Goal: Task Accomplishment & Management: Manage account settings

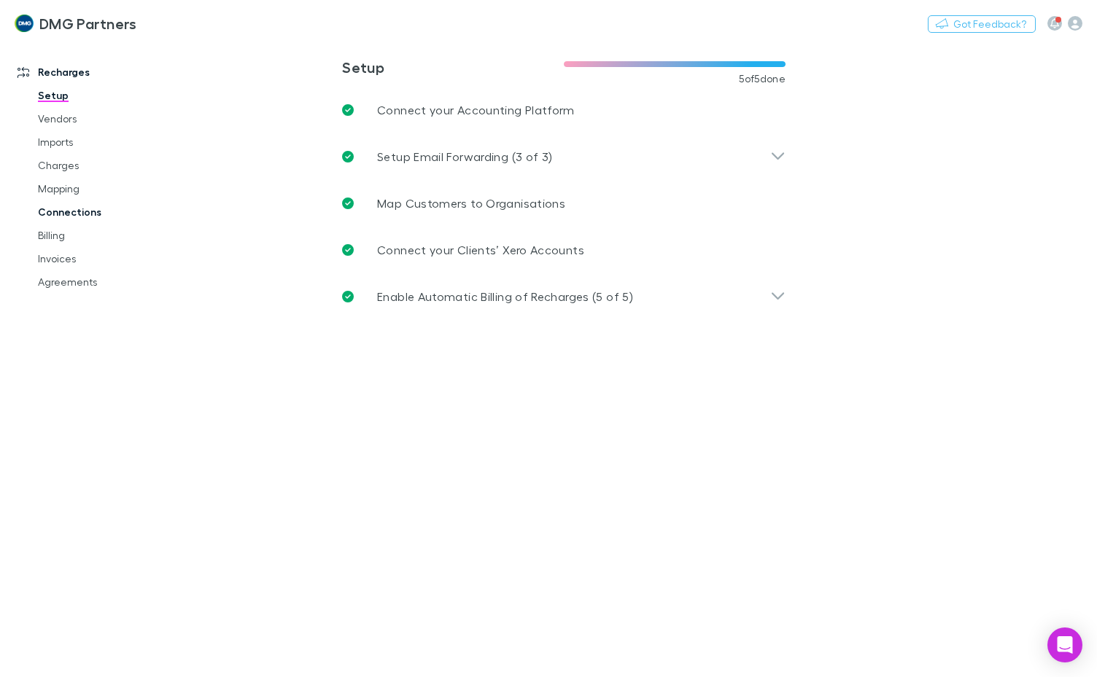
click at [50, 160] on link "Charges" at bounding box center [106, 165] width 167 height 23
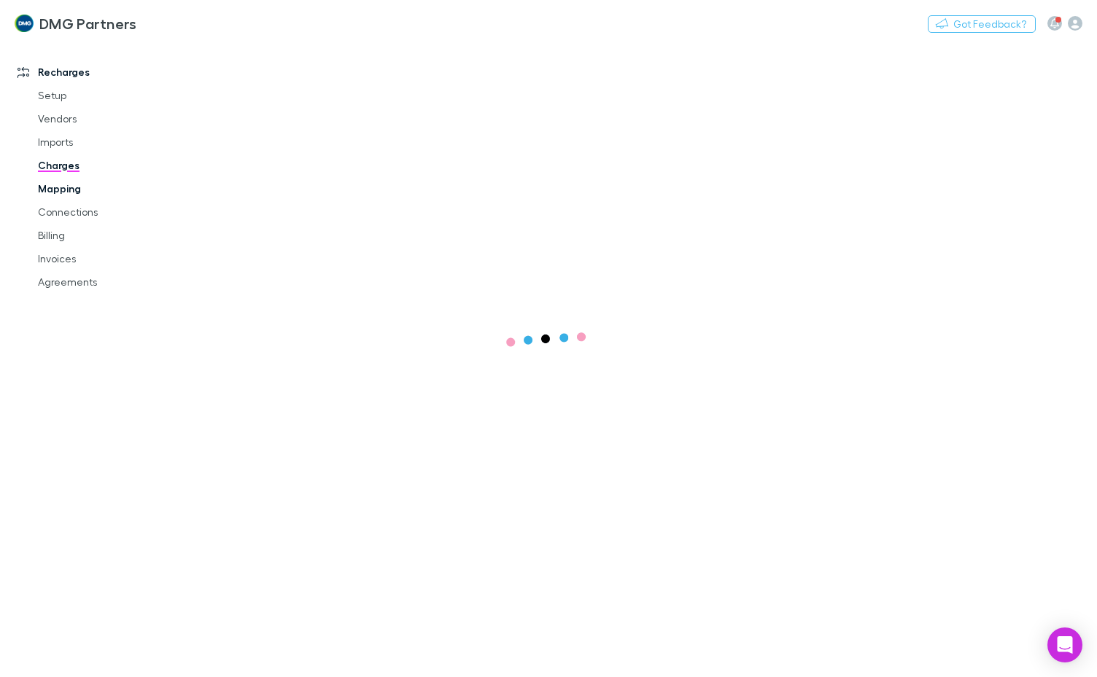
click at [71, 190] on link "Mapping" at bounding box center [106, 188] width 167 height 23
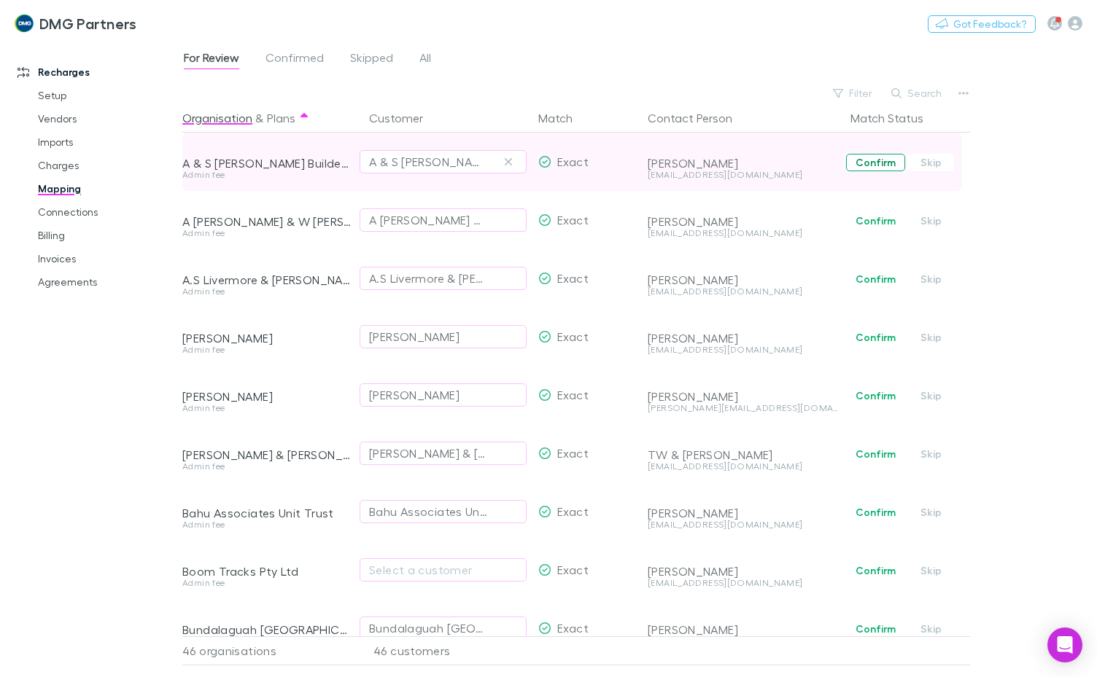
click at [865, 165] on button "Confirm" at bounding box center [875, 162] width 59 height 17
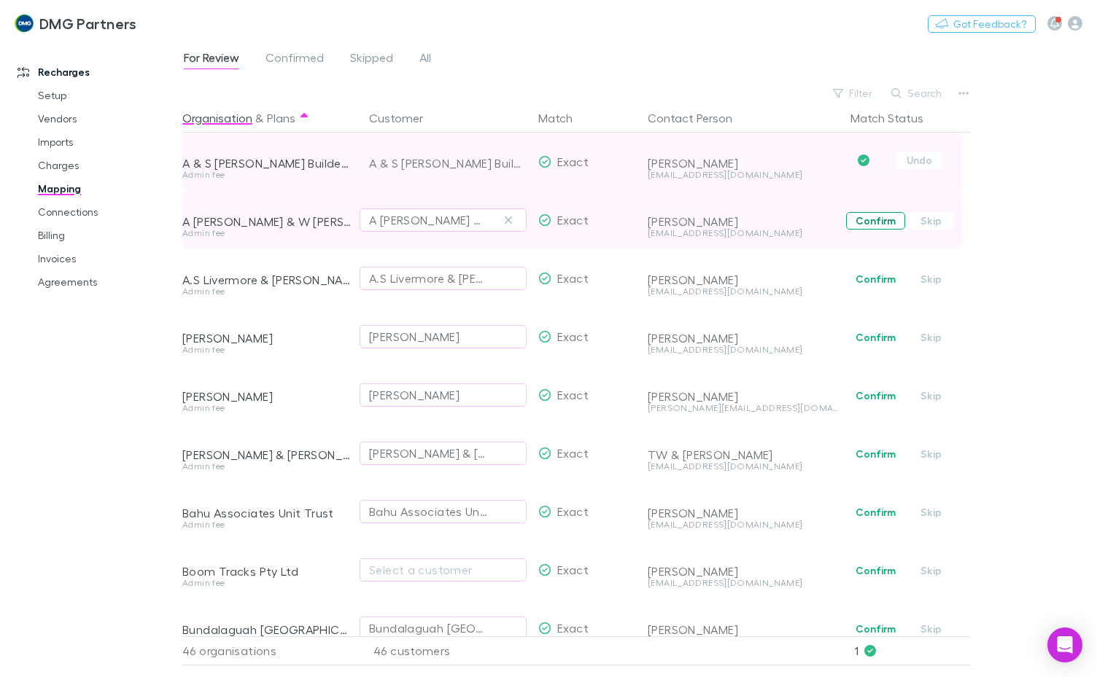
click at [864, 218] on button "Confirm" at bounding box center [875, 220] width 59 height 17
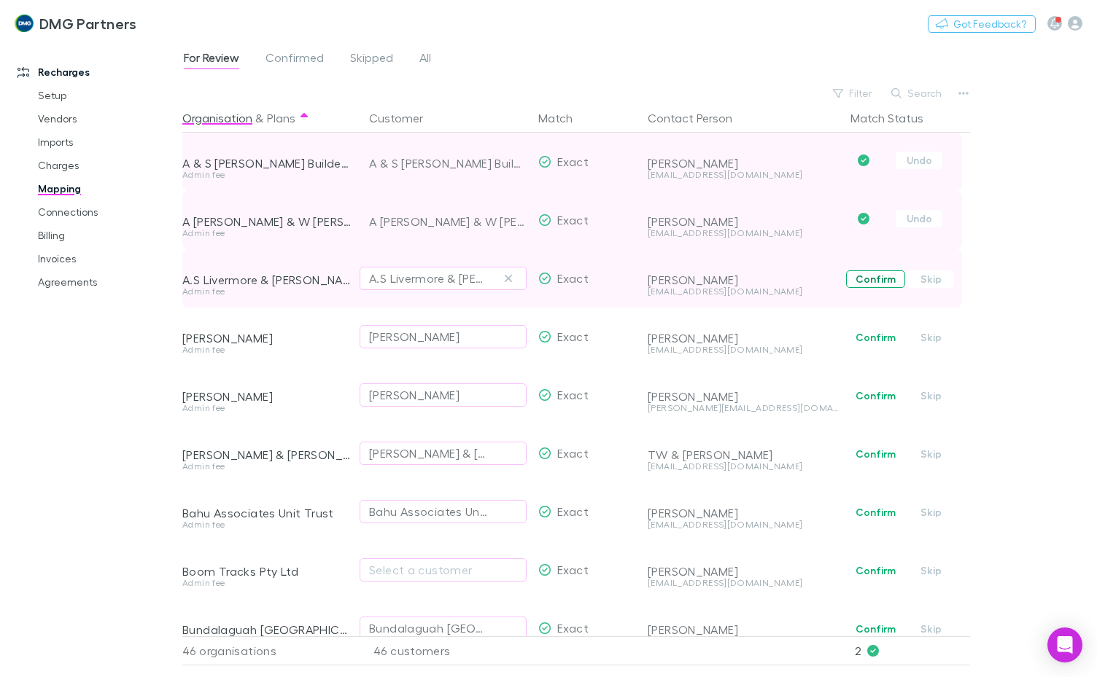
click at [857, 277] on button "Confirm" at bounding box center [875, 278] width 59 height 17
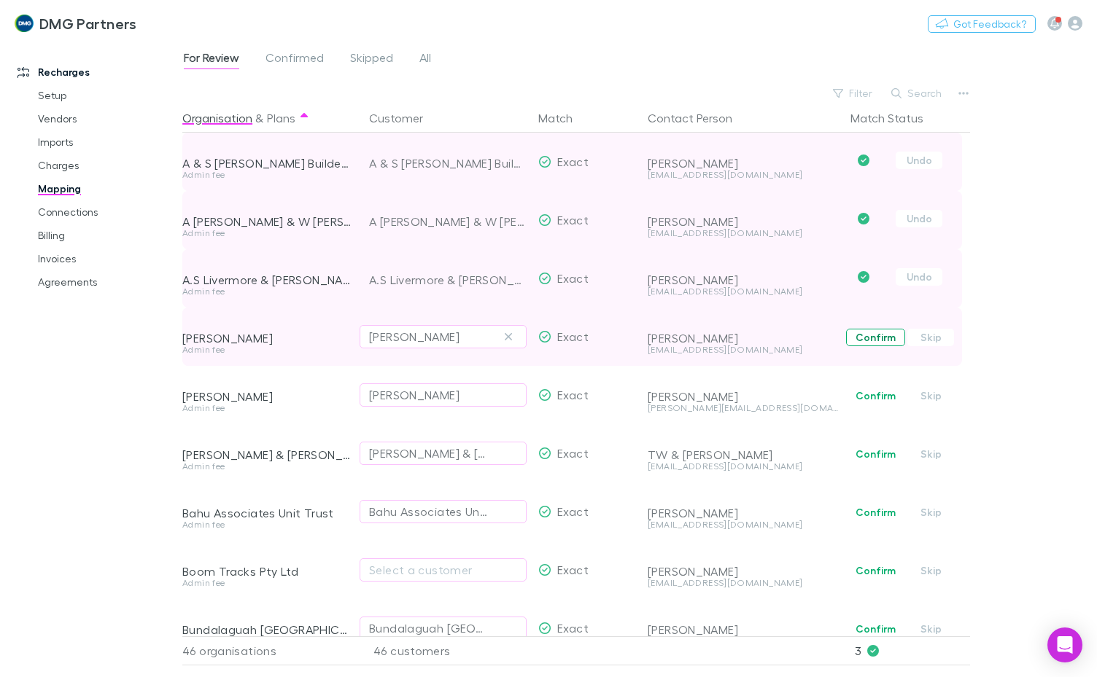
click at [873, 338] on button "Confirm" at bounding box center [875, 337] width 59 height 17
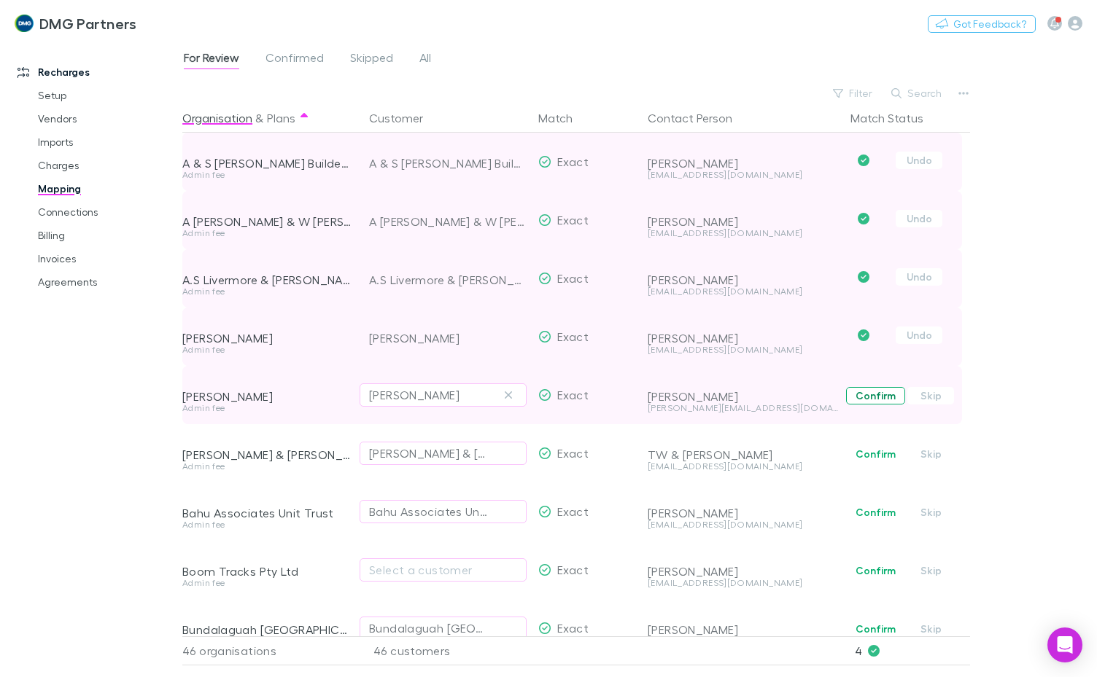
click at [872, 402] on button "Confirm" at bounding box center [875, 395] width 59 height 17
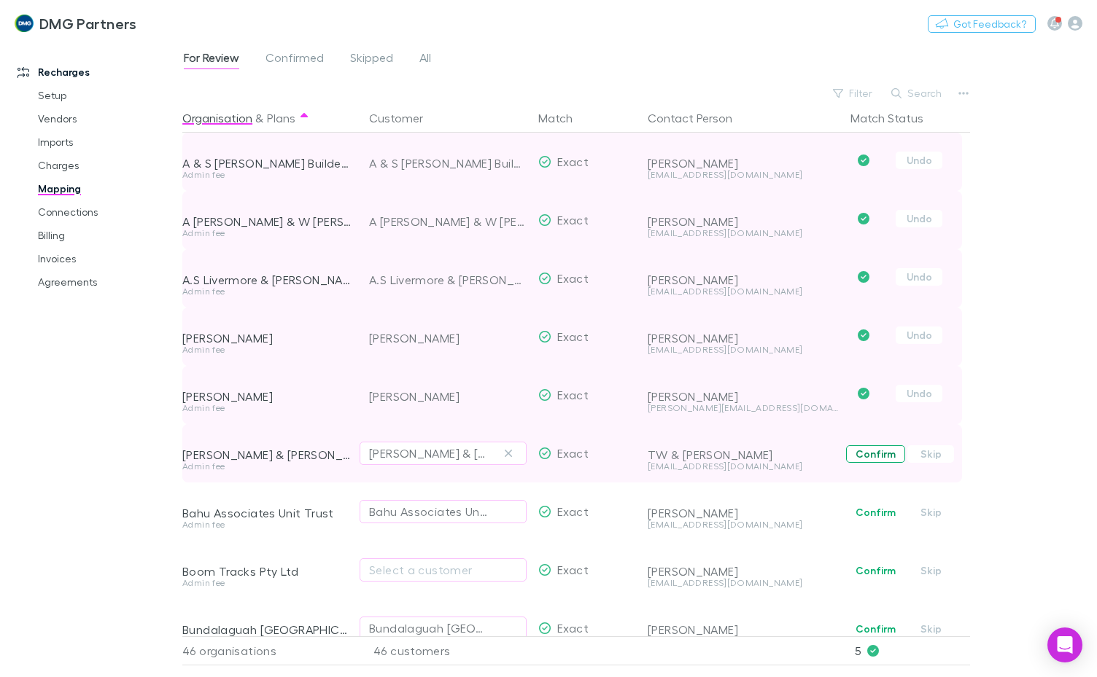
click at [876, 456] on button "Confirm" at bounding box center [875, 453] width 59 height 17
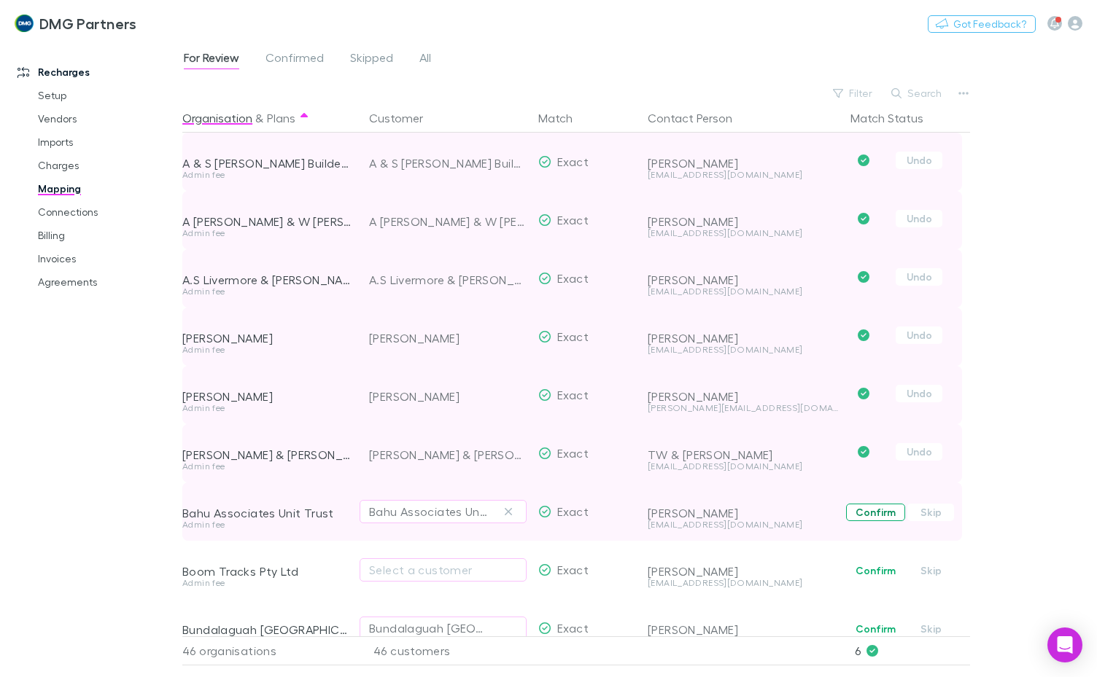
click at [866, 510] on button "Confirm" at bounding box center [875, 512] width 59 height 17
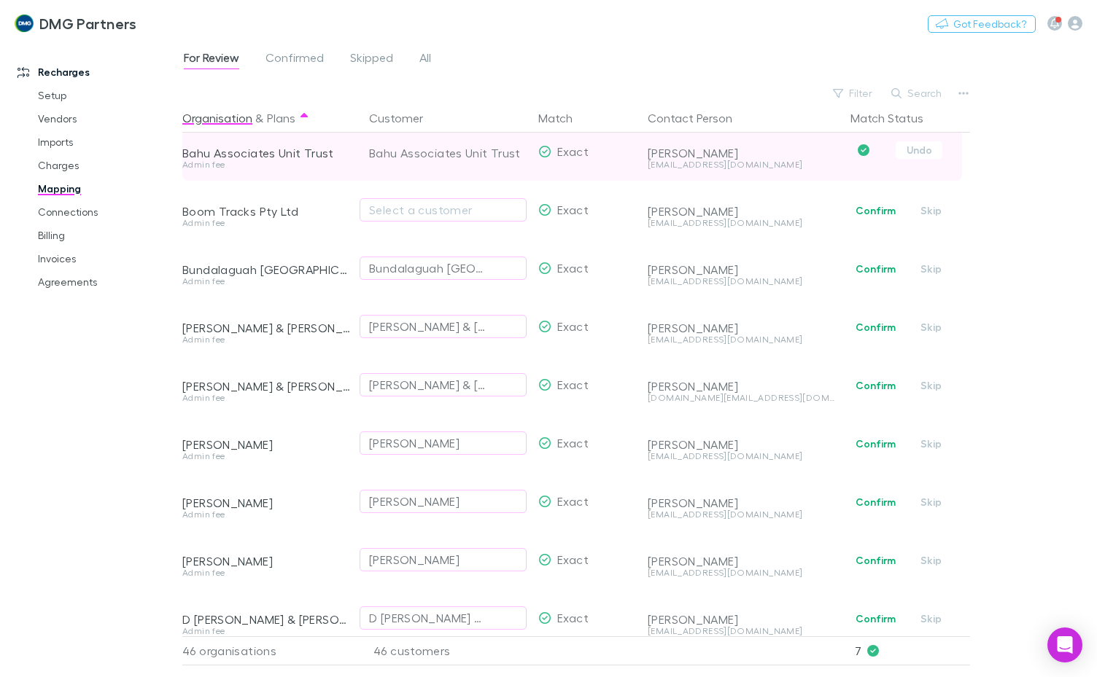
scroll to position [365, 0]
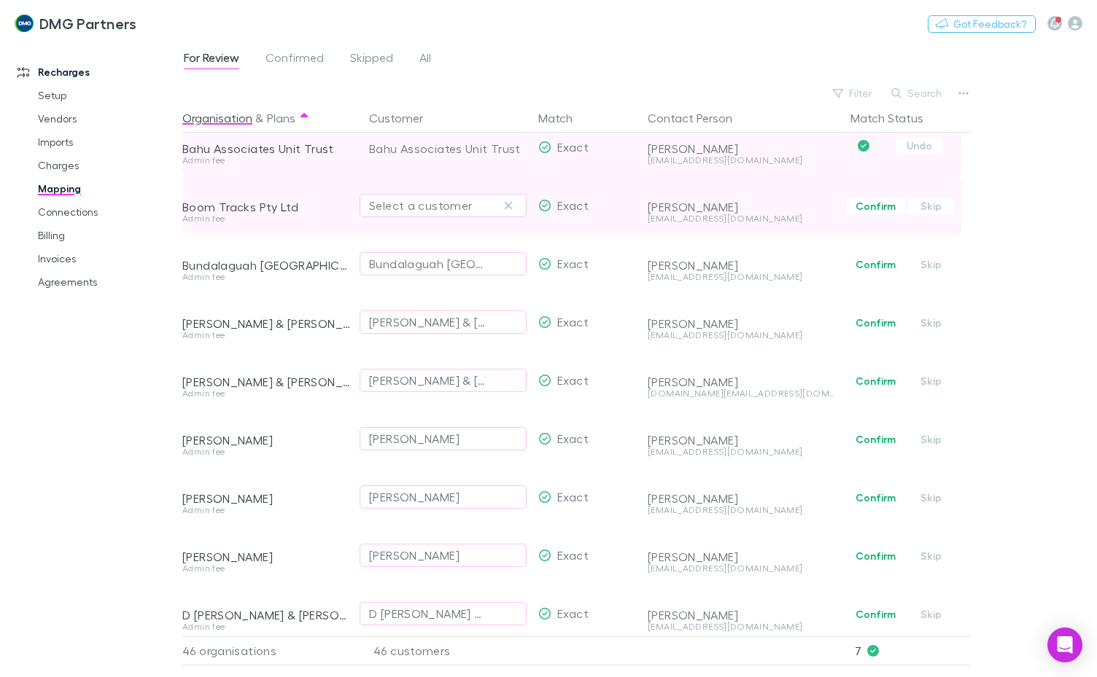
click at [459, 203] on div "Select a customer" at bounding box center [443, 205] width 148 height 17
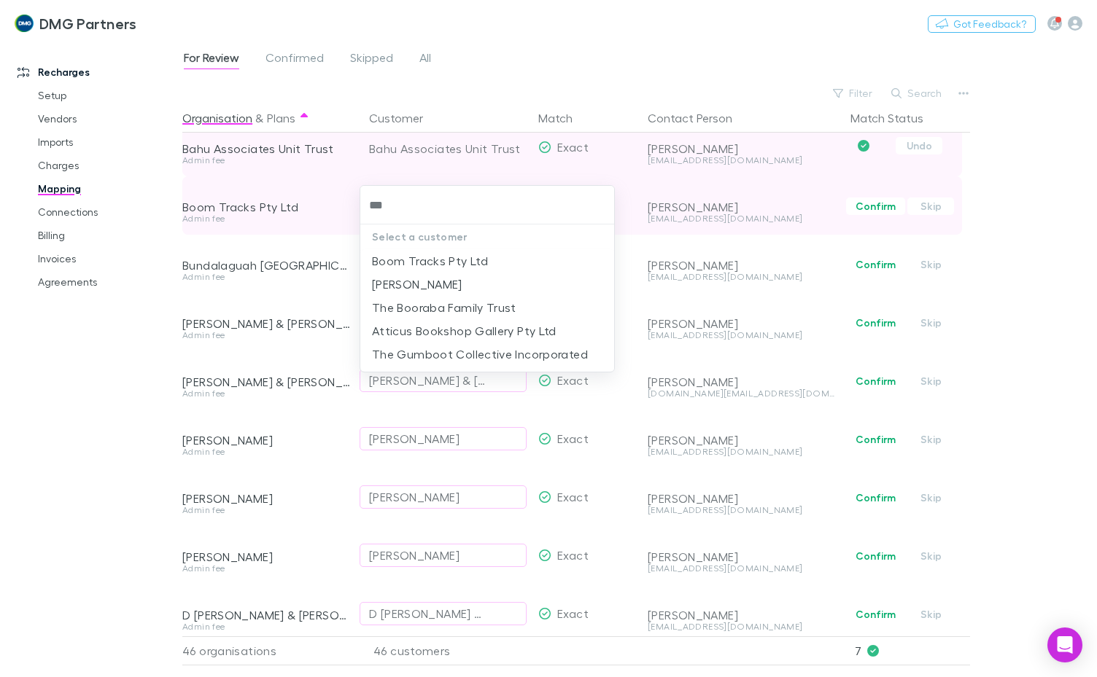
type input "****"
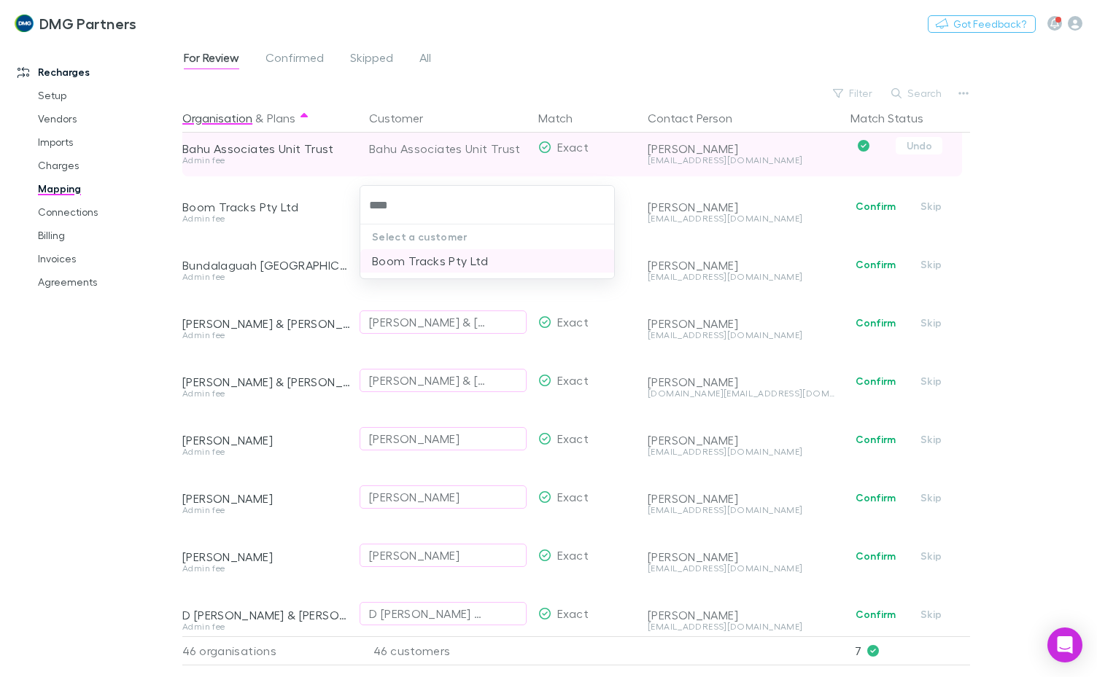
click at [484, 259] on li "Boom Tracks Pty Ltd" at bounding box center [487, 260] width 254 height 23
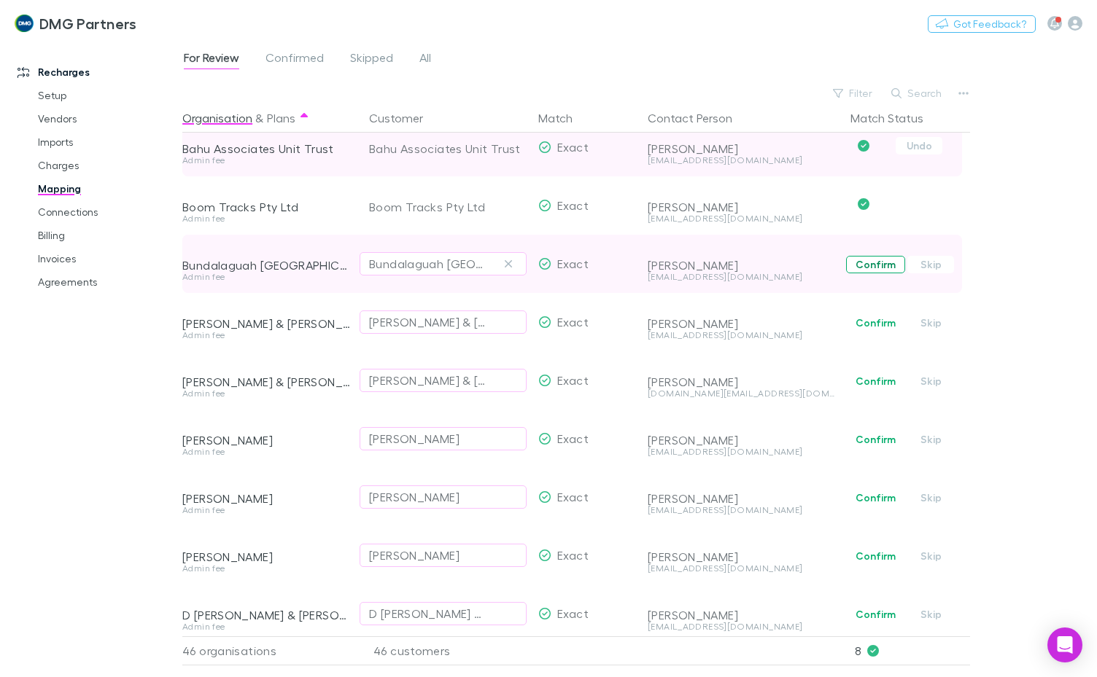
click at [870, 262] on button "Confirm" at bounding box center [875, 264] width 59 height 17
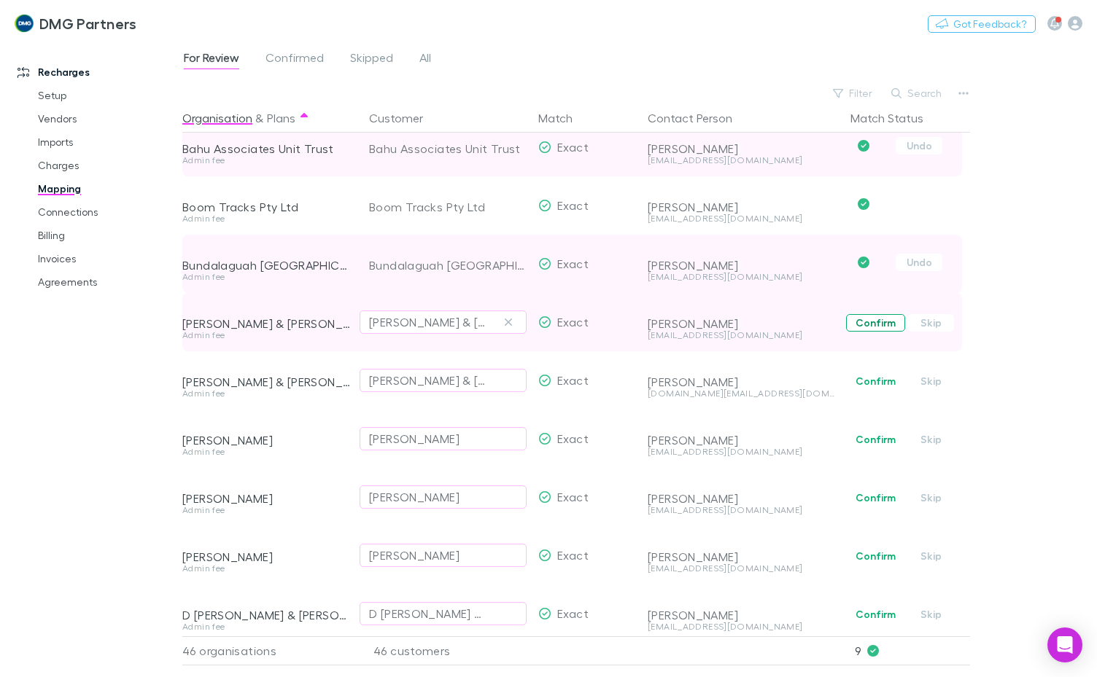
click at [863, 324] on button "Confirm" at bounding box center [875, 322] width 59 height 17
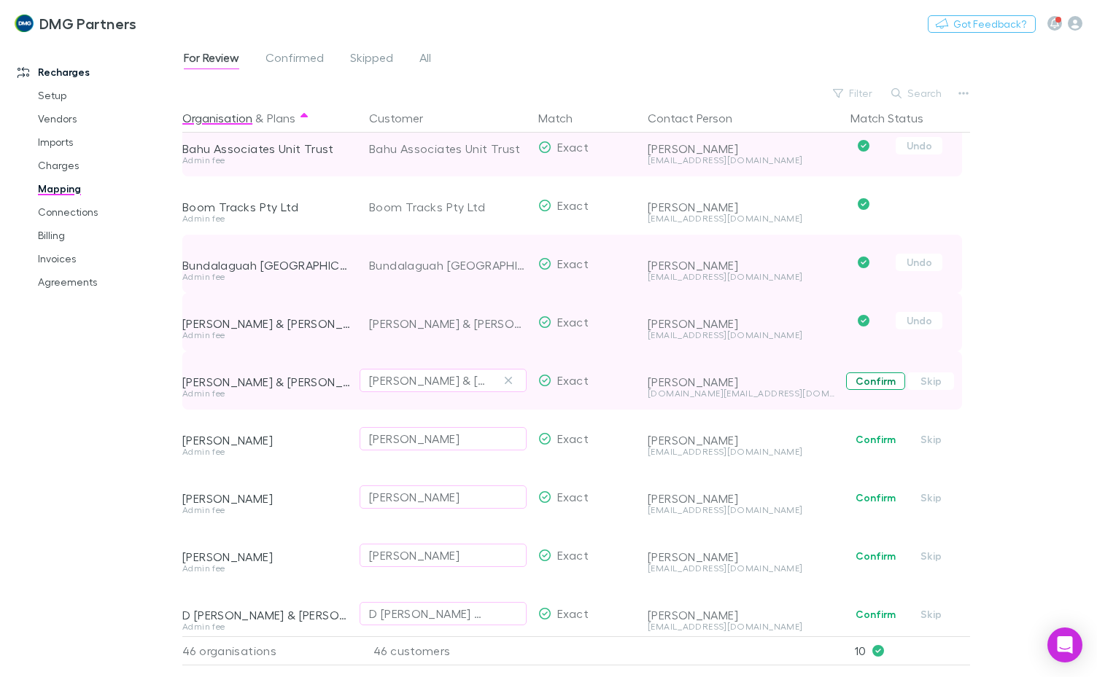
click at [876, 382] on button "Confirm" at bounding box center [875, 381] width 59 height 17
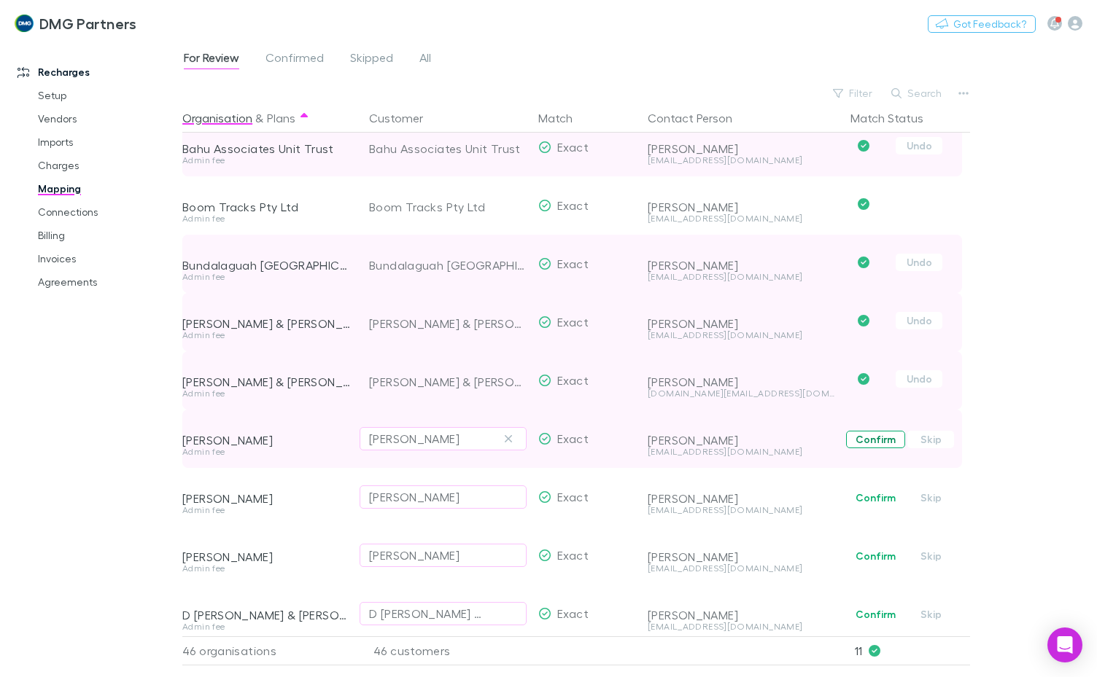
click at [860, 437] on button "Confirm" at bounding box center [875, 439] width 59 height 17
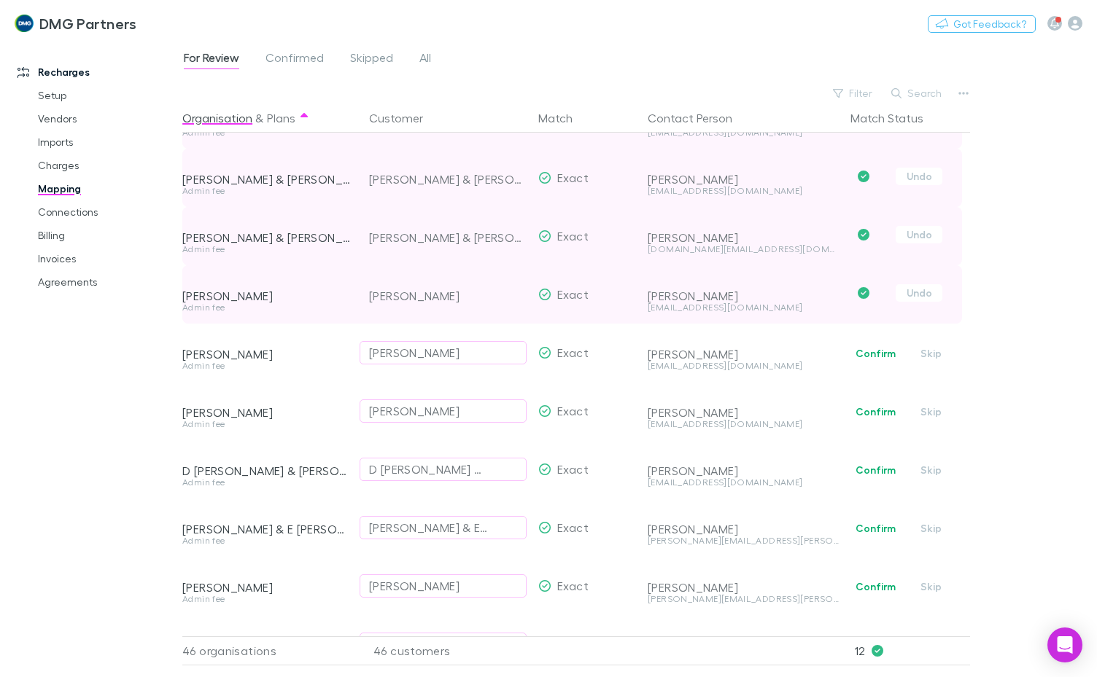
scroll to position [510, 0]
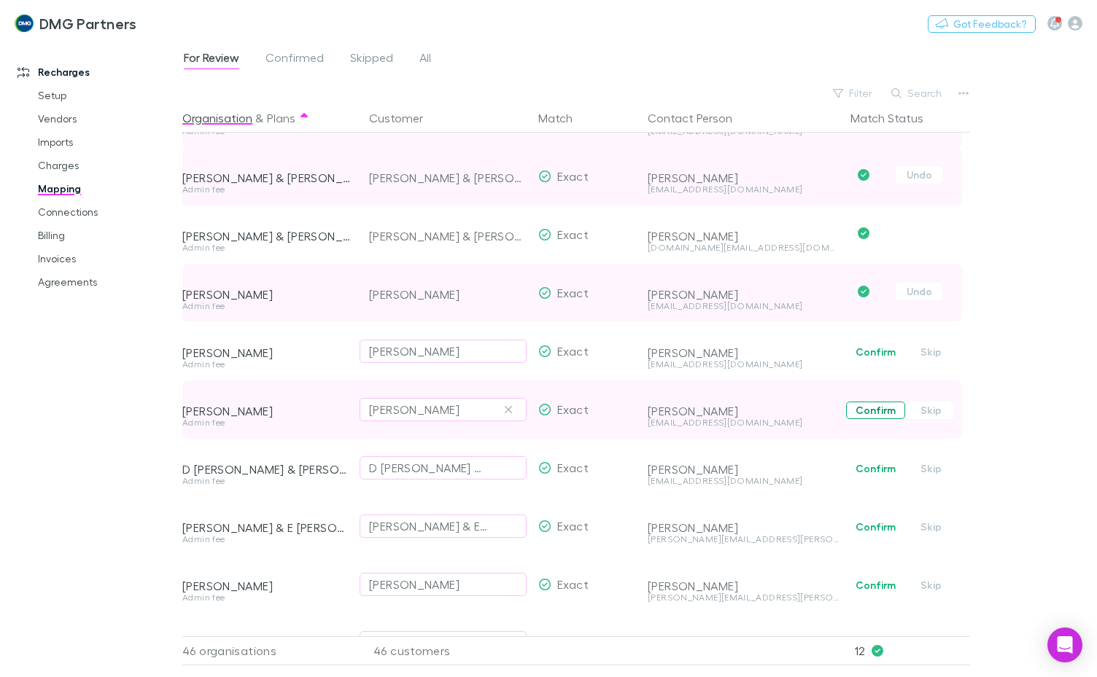
click at [859, 415] on button "Confirm" at bounding box center [875, 410] width 59 height 17
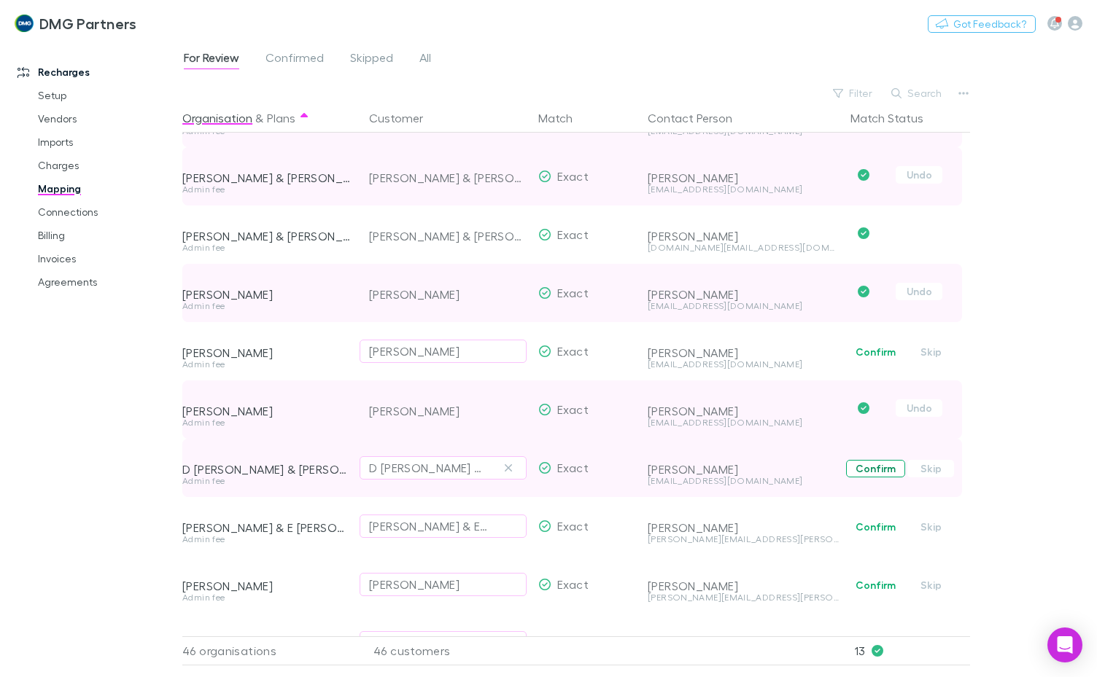
click at [870, 472] on button "Confirm" at bounding box center [875, 468] width 59 height 17
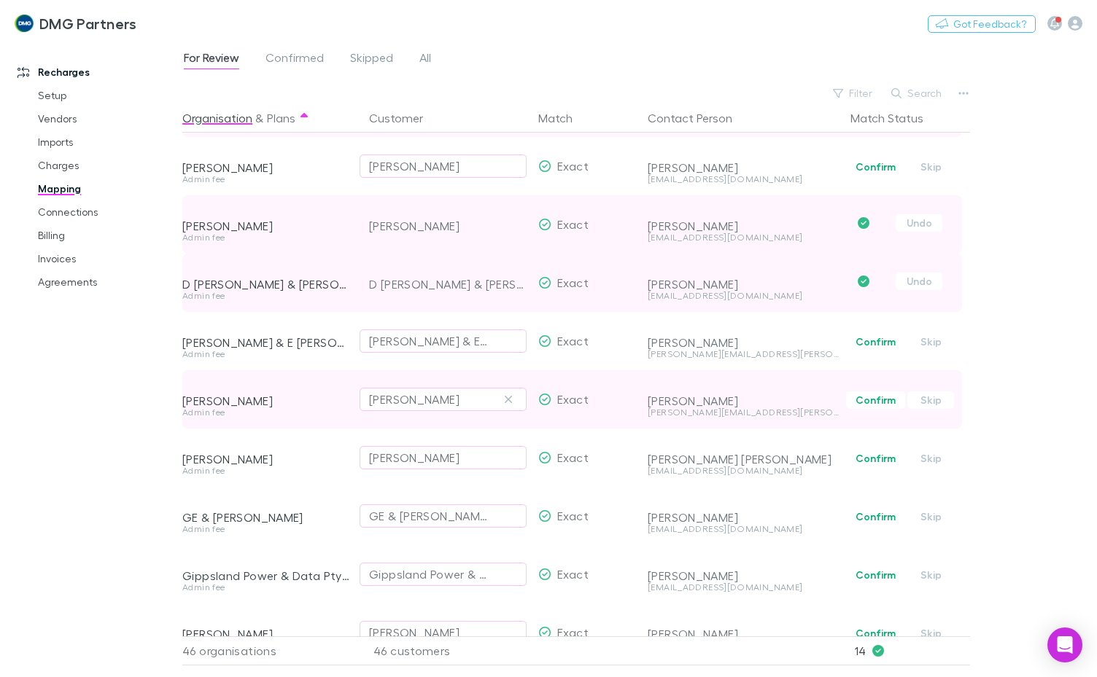
scroll to position [729, 0]
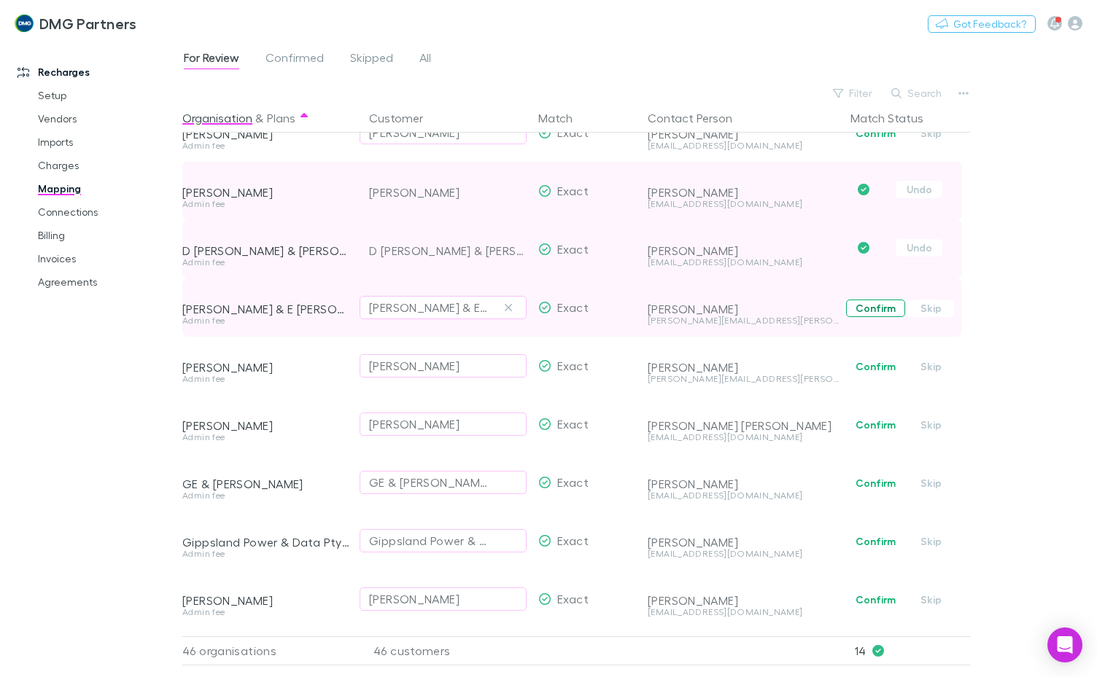
click at [865, 308] on button "Confirm" at bounding box center [875, 308] width 59 height 17
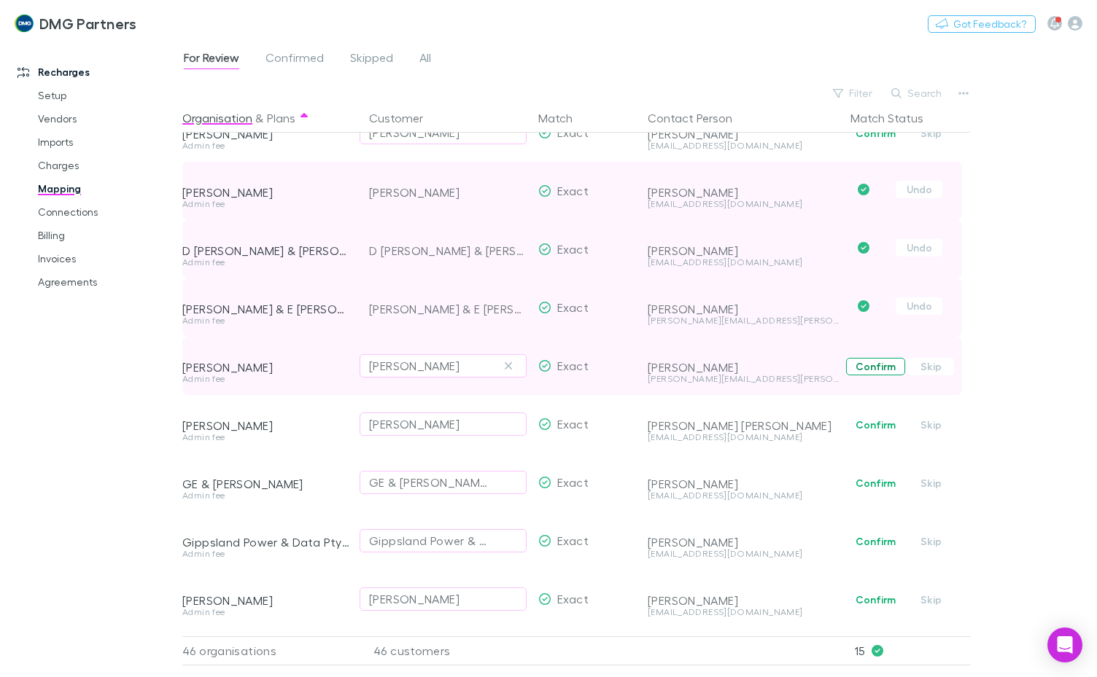
click at [862, 370] on button "Confirm" at bounding box center [875, 366] width 59 height 17
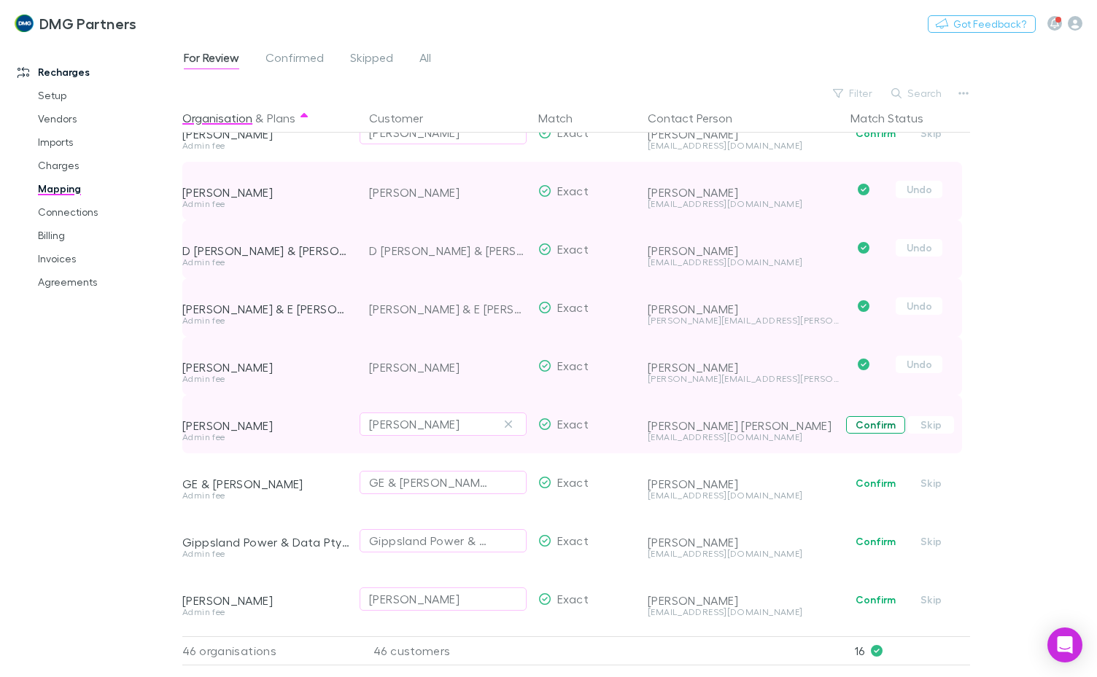
click at [871, 424] on button "Confirm" at bounding box center [875, 424] width 59 height 17
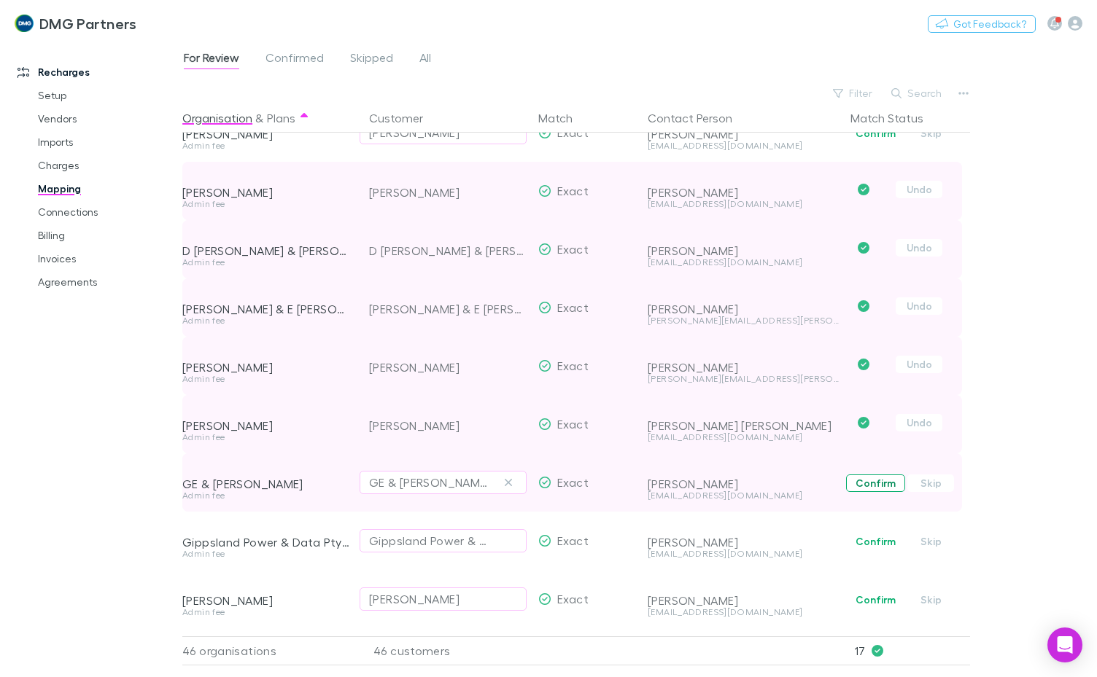
click at [870, 482] on button "Confirm" at bounding box center [875, 483] width 59 height 17
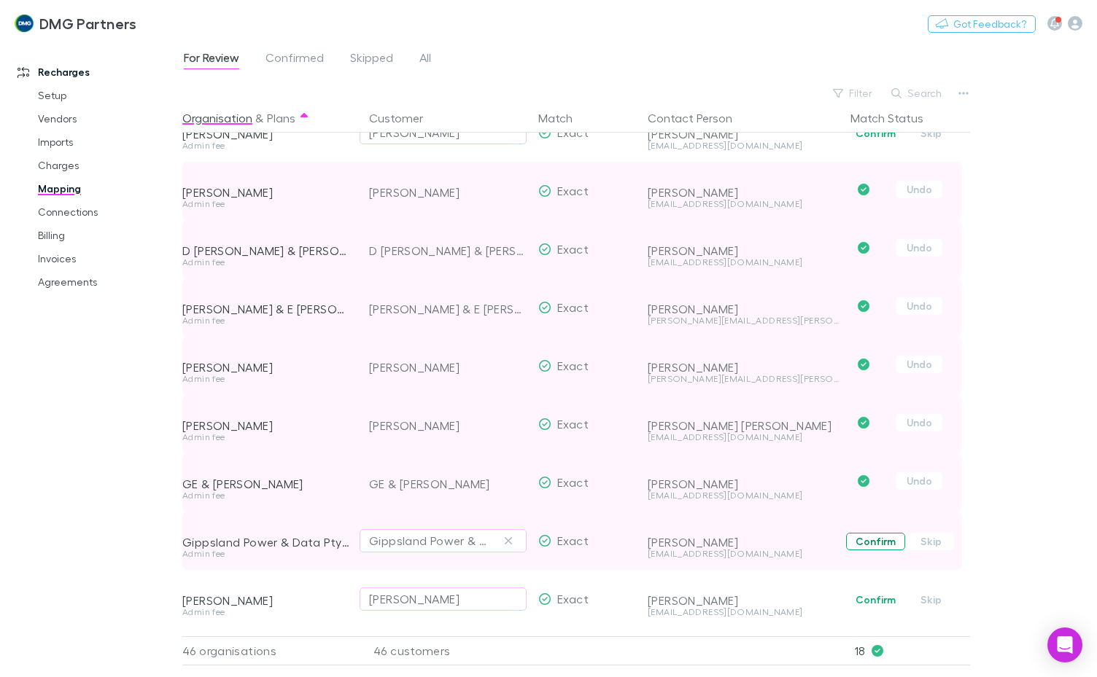
click at [866, 539] on button "Confirm" at bounding box center [875, 541] width 59 height 17
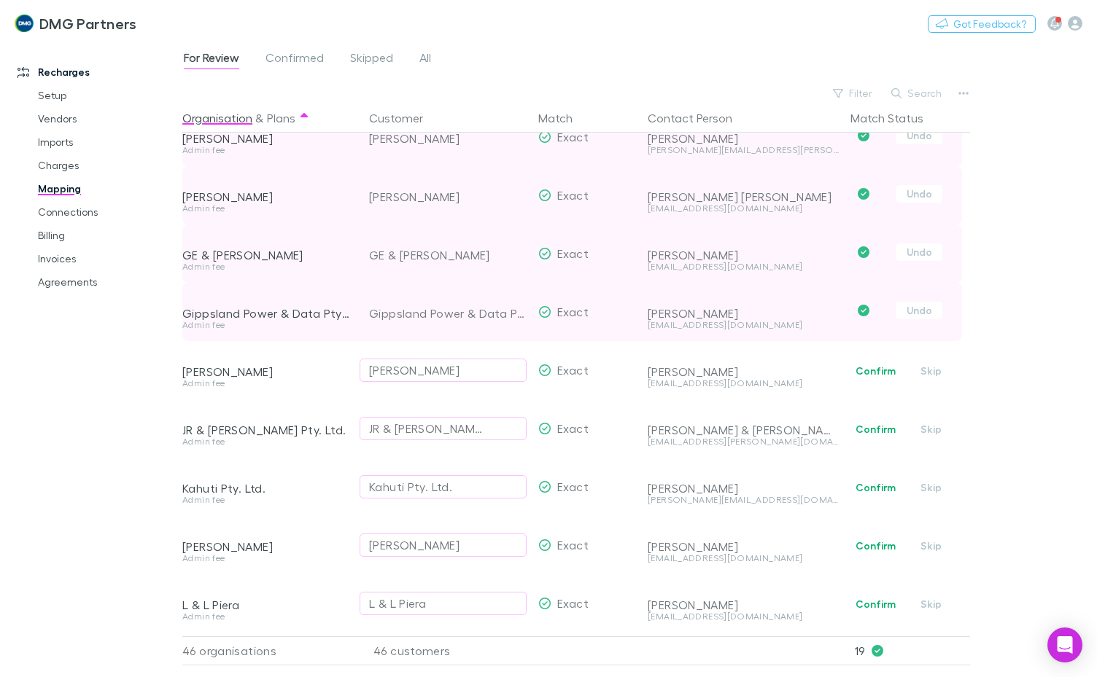
scroll to position [1021, 0]
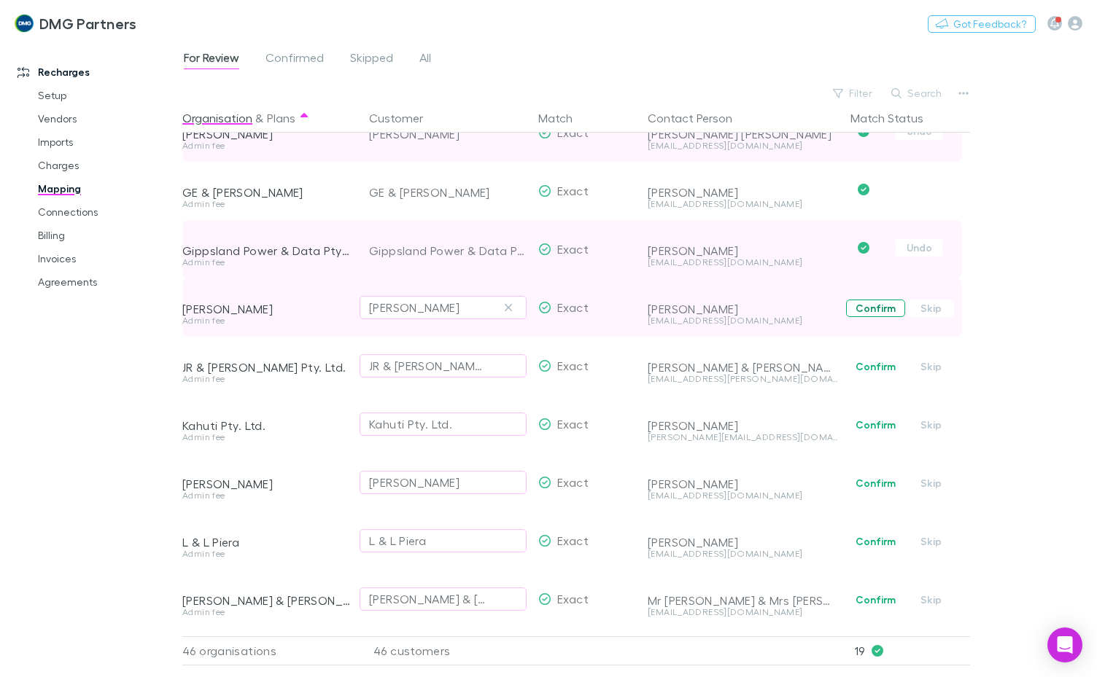
click at [865, 309] on button "Confirm" at bounding box center [875, 308] width 59 height 17
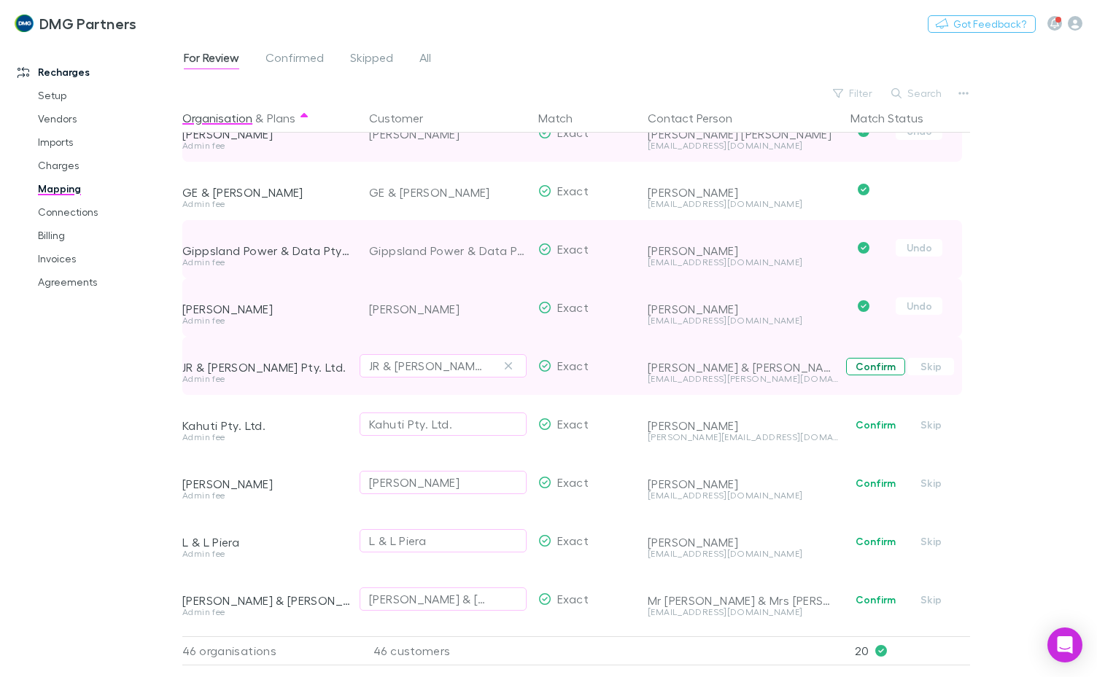
click at [871, 365] on button "Confirm" at bounding box center [875, 366] width 59 height 17
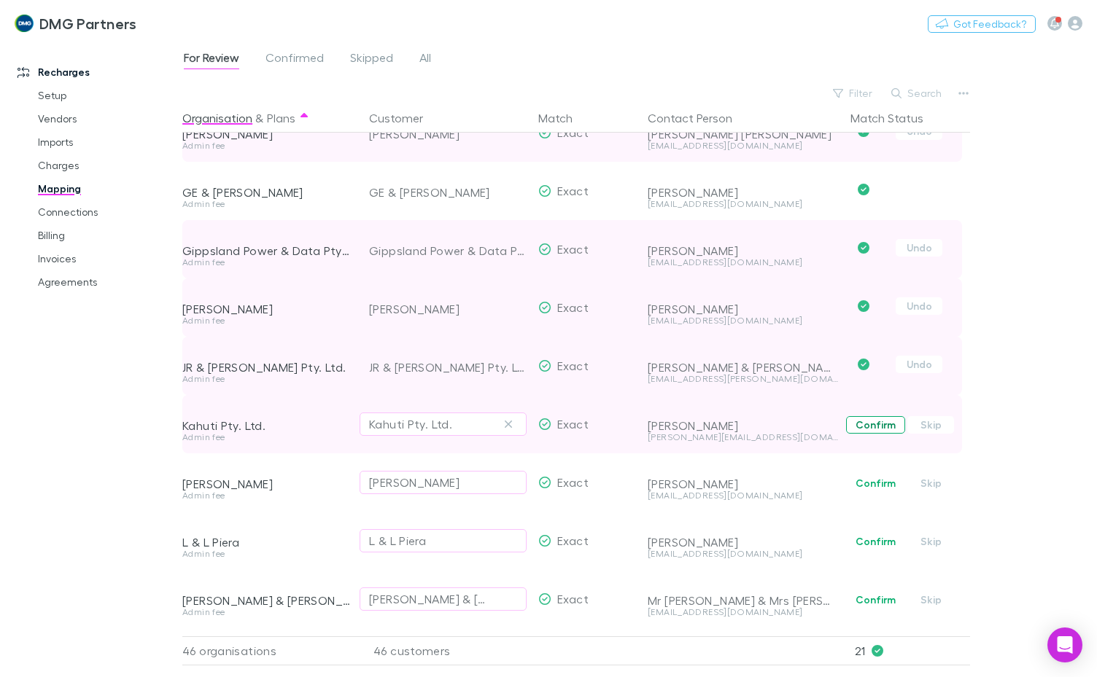
click at [868, 432] on button "Confirm" at bounding box center [875, 424] width 59 height 17
click at [910, 429] on button "Undo" at bounding box center [918, 422] width 47 height 17
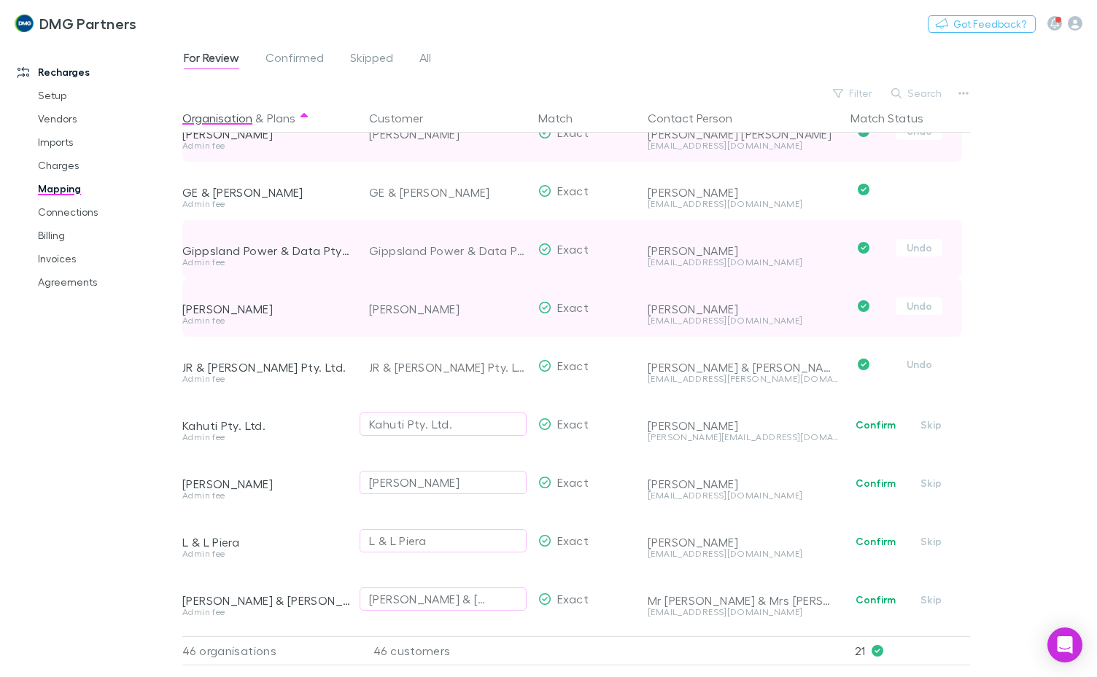
drag, startPoint x: 913, startPoint y: 363, endPoint x: 912, endPoint y: 293, distance: 70.0
click at [913, 360] on button "Undo" at bounding box center [918, 364] width 47 height 17
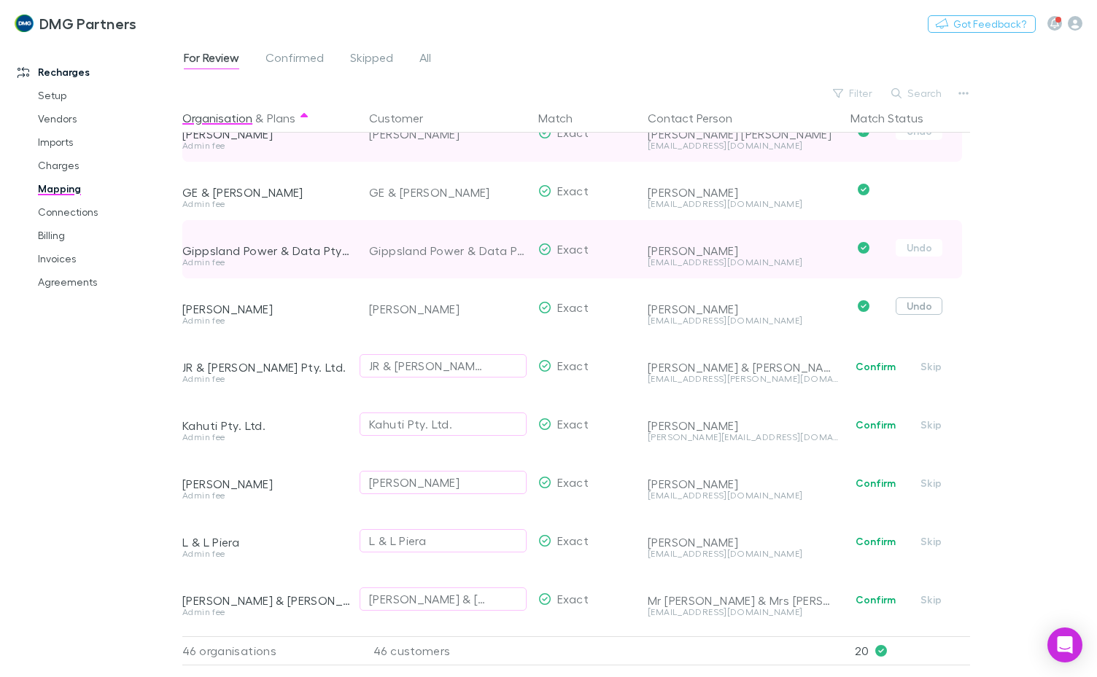
click at [918, 308] on button "Undo" at bounding box center [918, 305] width 47 height 17
click at [913, 245] on button "Undo" at bounding box center [918, 247] width 47 height 17
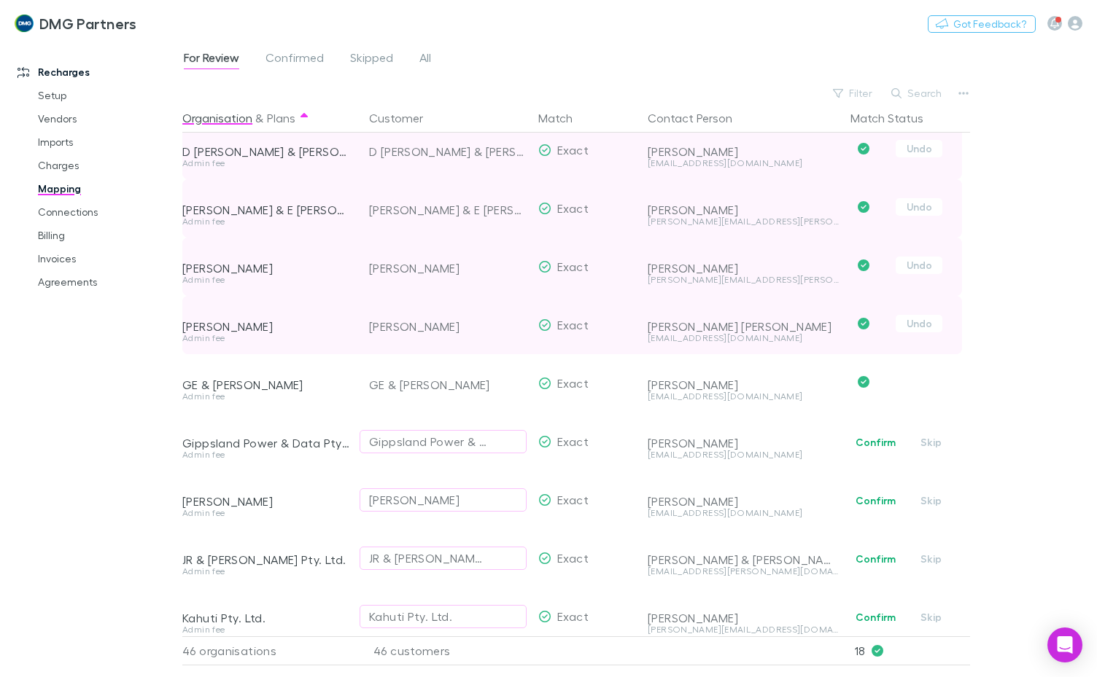
scroll to position [802, 0]
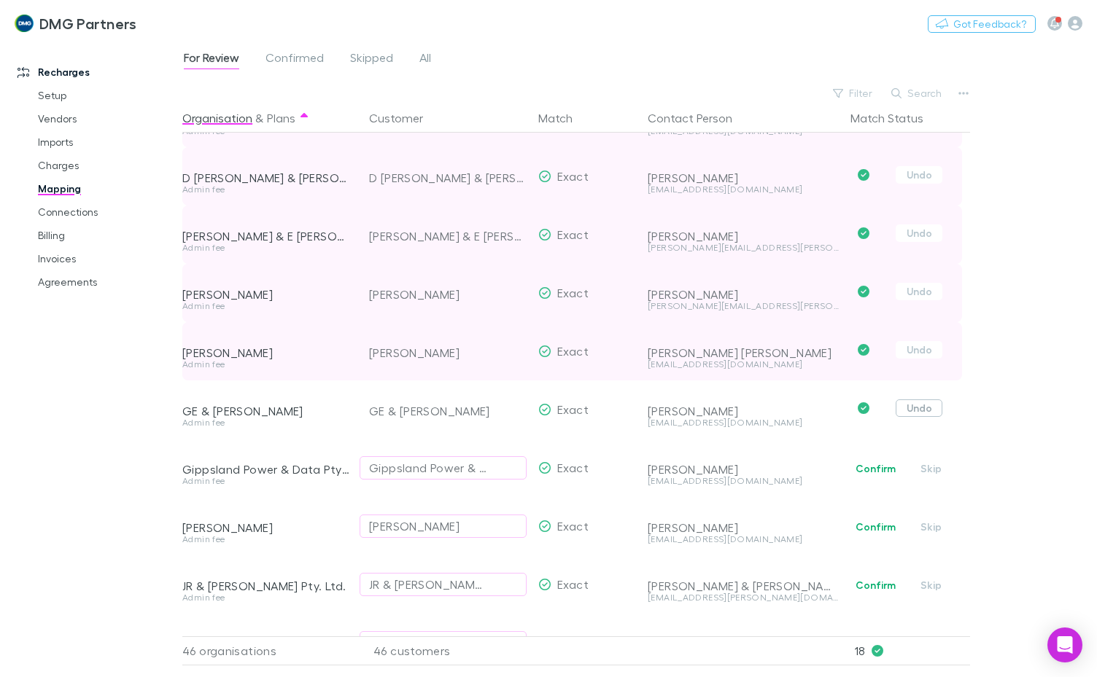
click at [924, 405] on button "Undo" at bounding box center [918, 408] width 47 height 17
click at [906, 347] on button "Undo" at bounding box center [918, 349] width 47 height 17
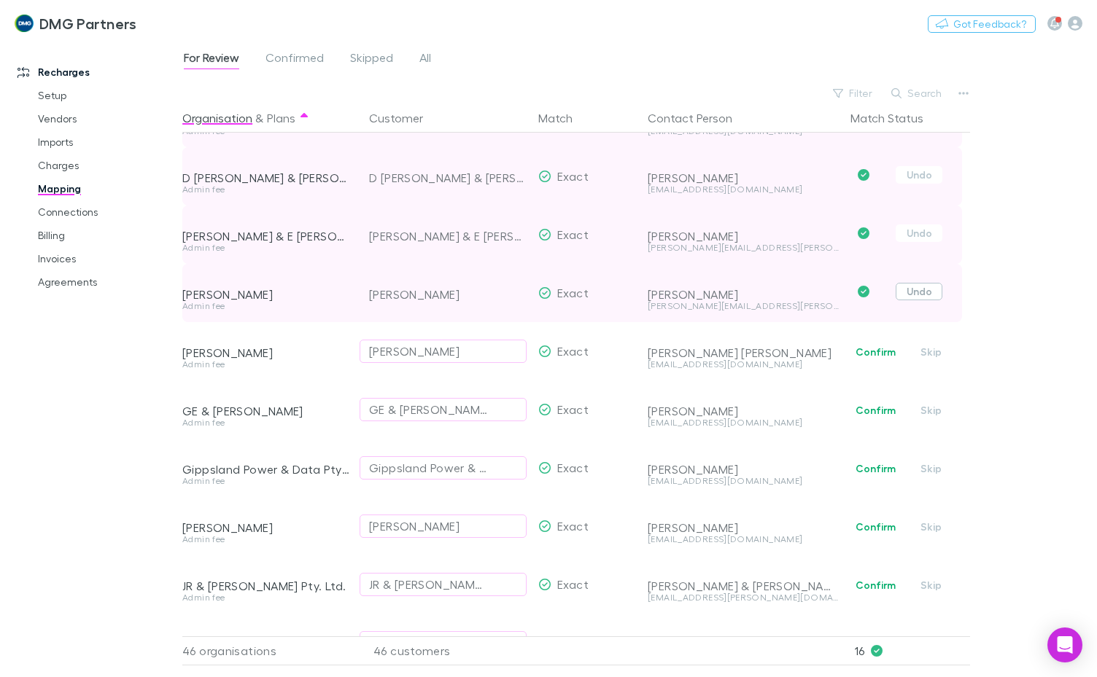
click at [914, 292] on button "Undo" at bounding box center [918, 291] width 47 height 17
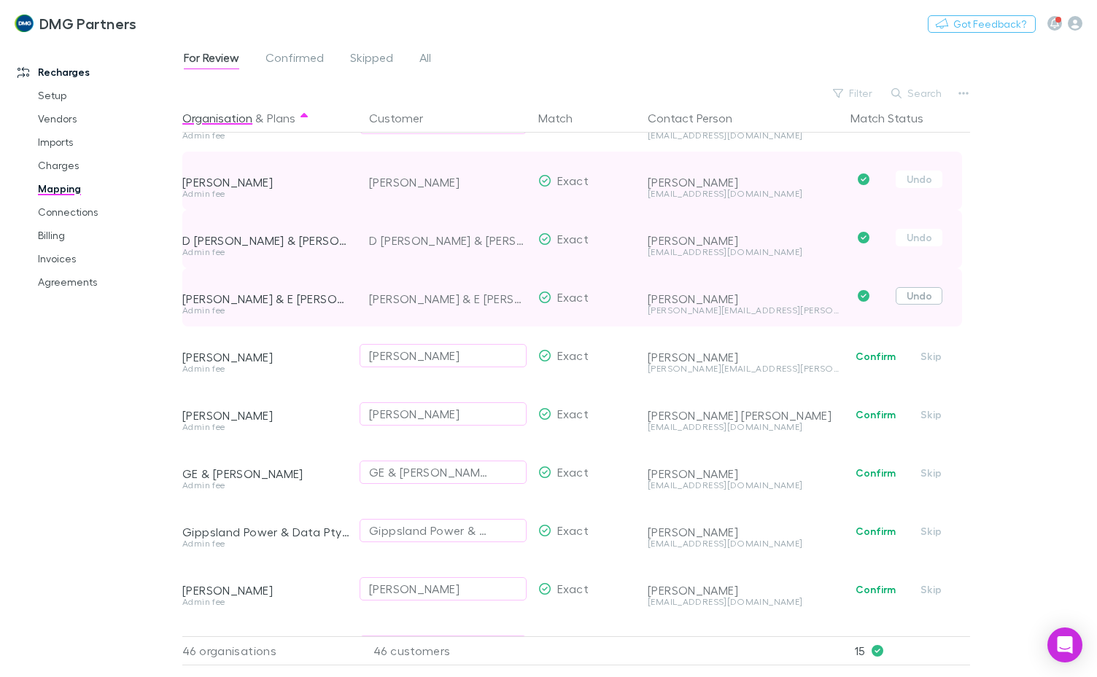
scroll to position [656, 0]
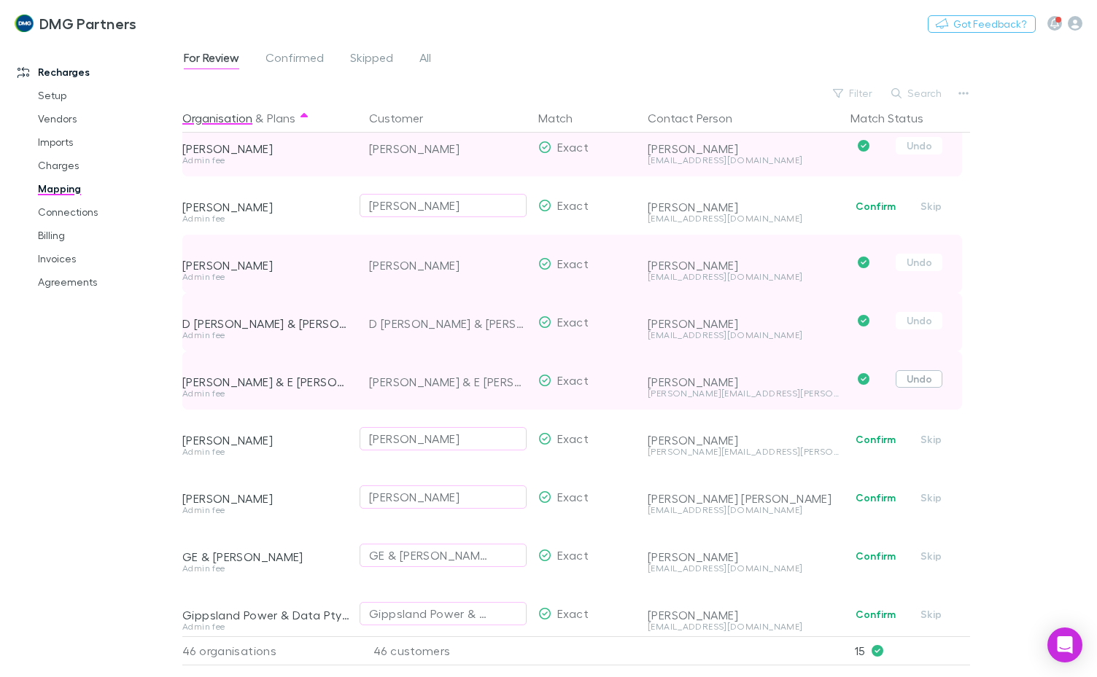
click at [924, 379] on button "Undo" at bounding box center [918, 378] width 47 height 17
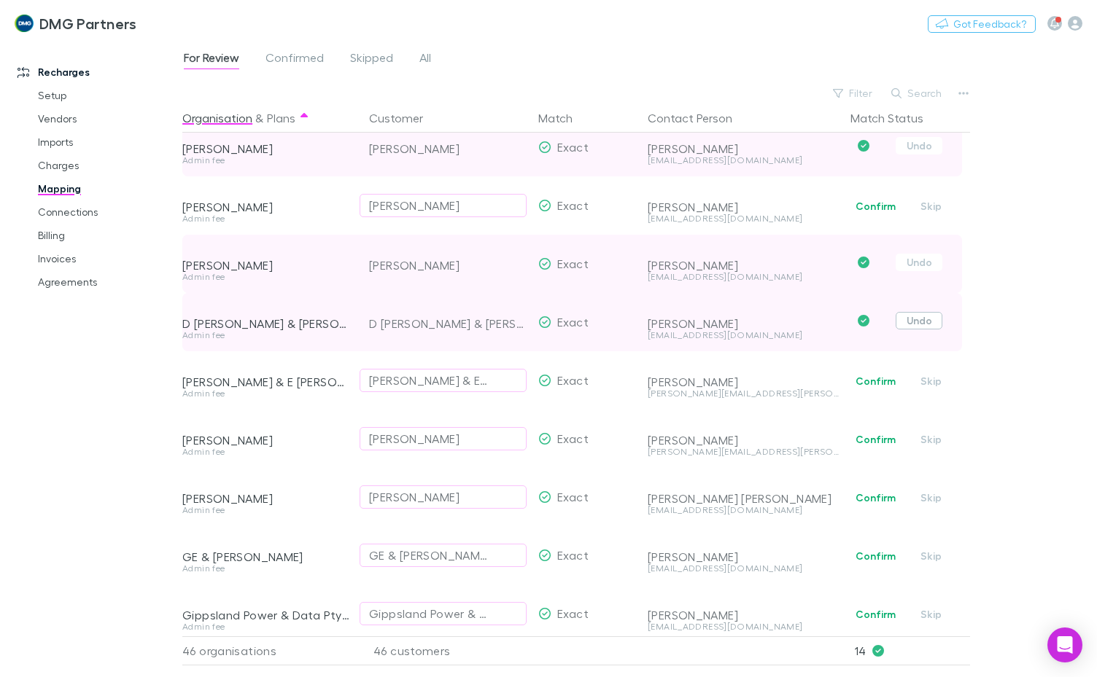
click at [916, 316] on button "Undo" at bounding box center [918, 320] width 47 height 17
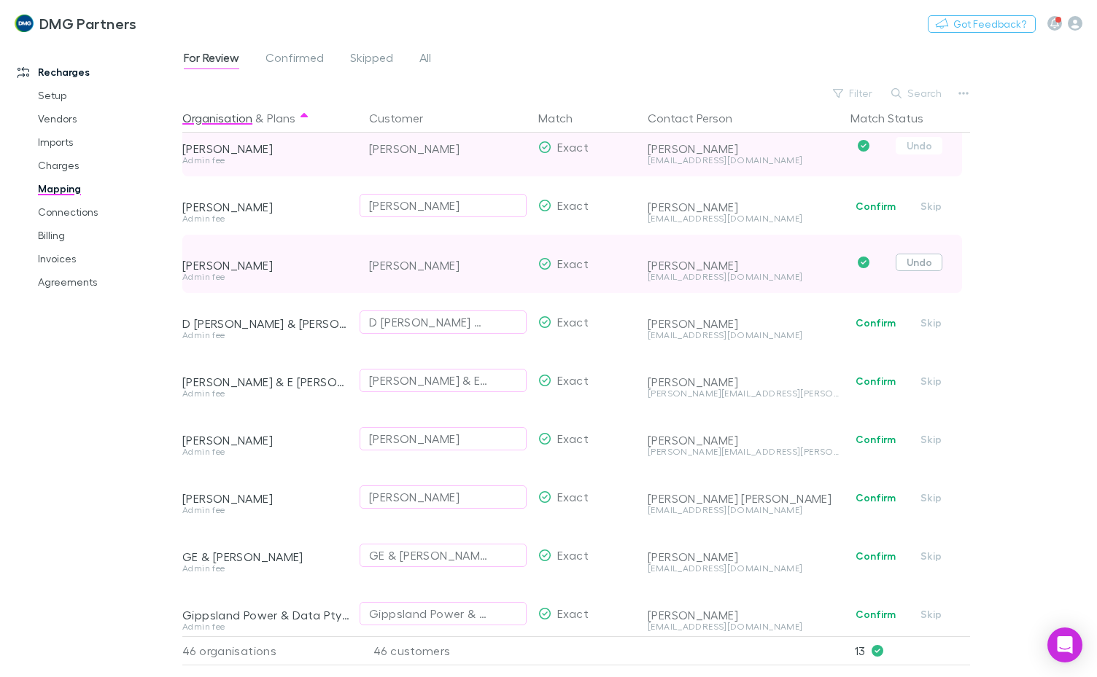
click at [921, 269] on button "Undo" at bounding box center [918, 262] width 47 height 17
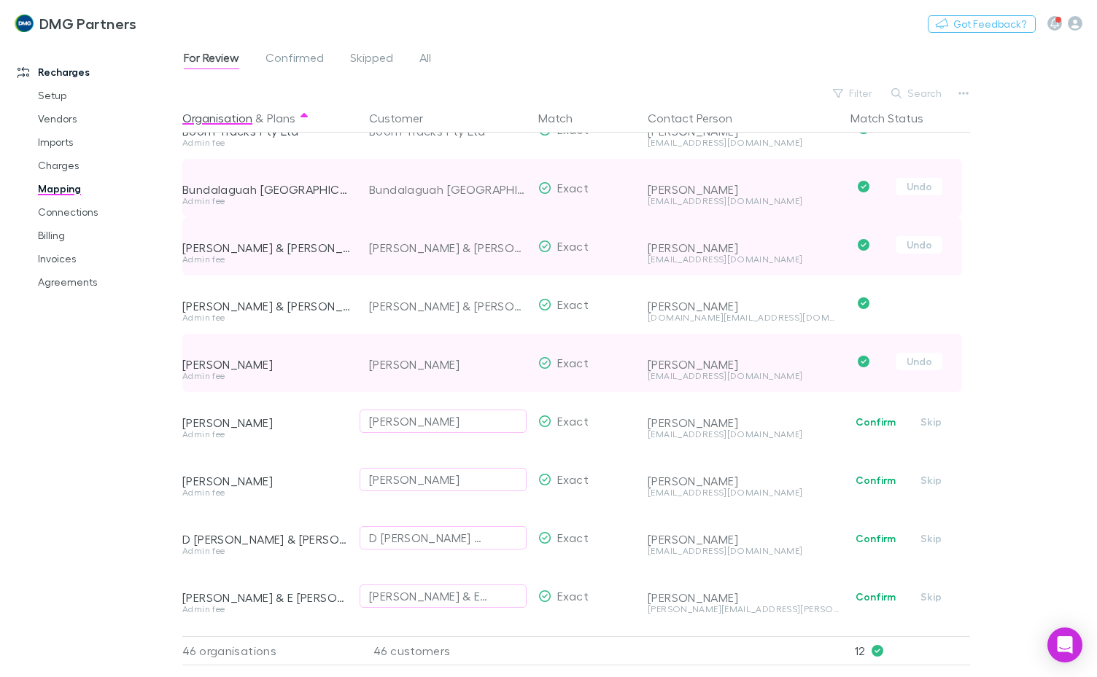
scroll to position [437, 0]
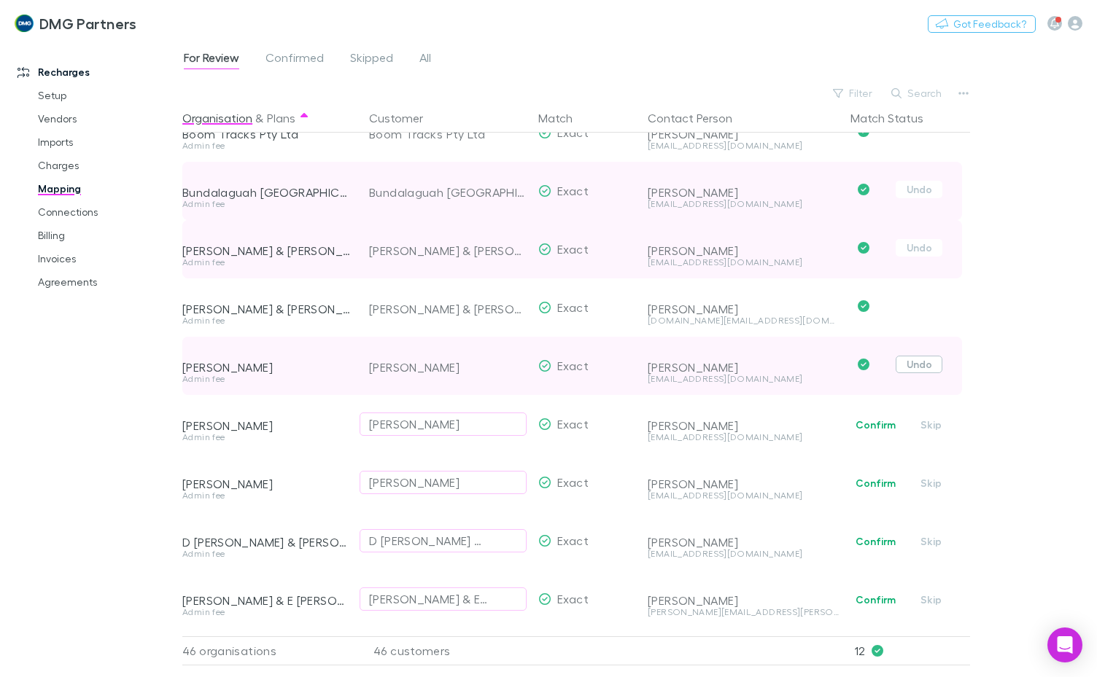
click at [918, 367] on button "Undo" at bounding box center [918, 364] width 47 height 17
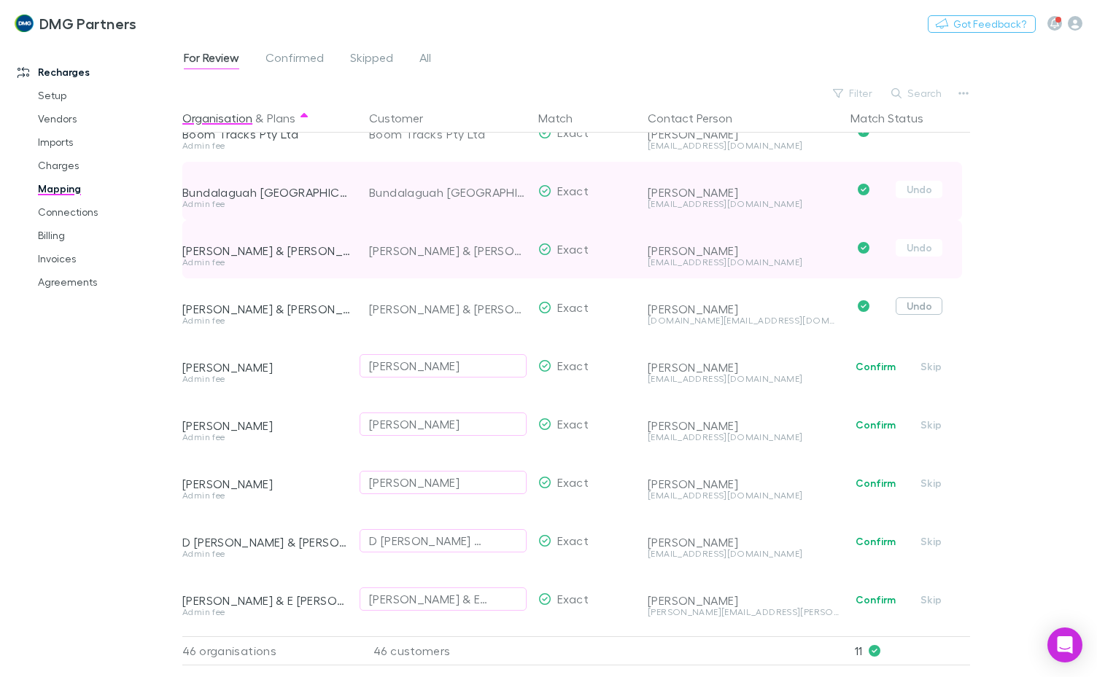
click at [923, 302] on button "Undo" at bounding box center [918, 305] width 47 height 17
click at [920, 248] on button "Undo" at bounding box center [918, 247] width 47 height 17
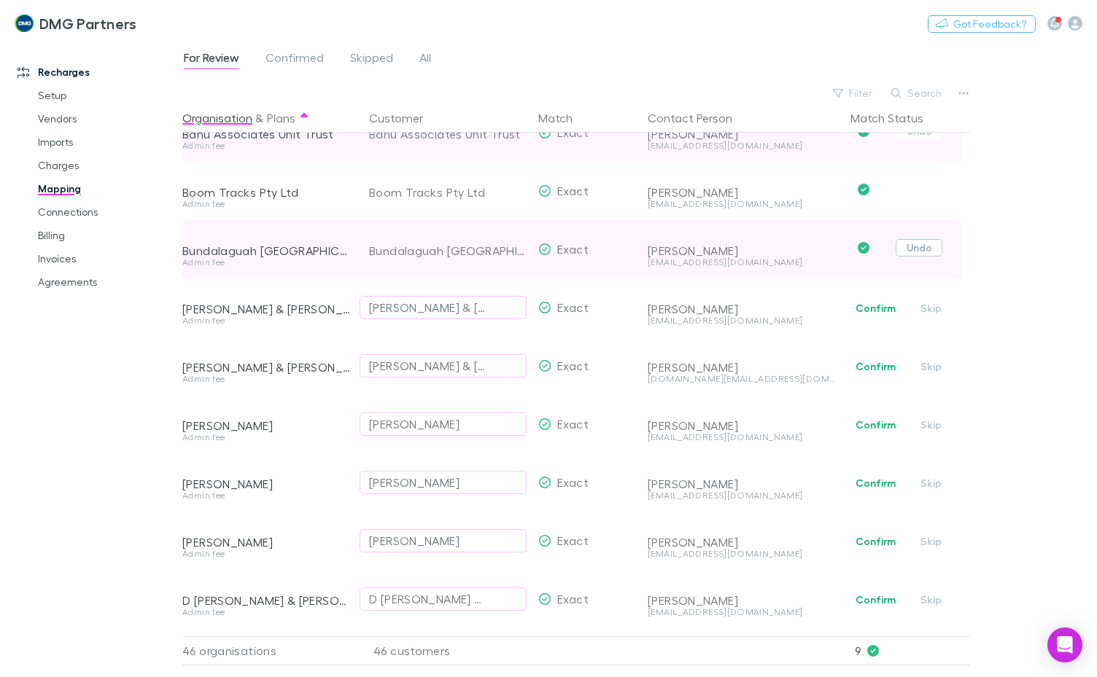
scroll to position [292, 0]
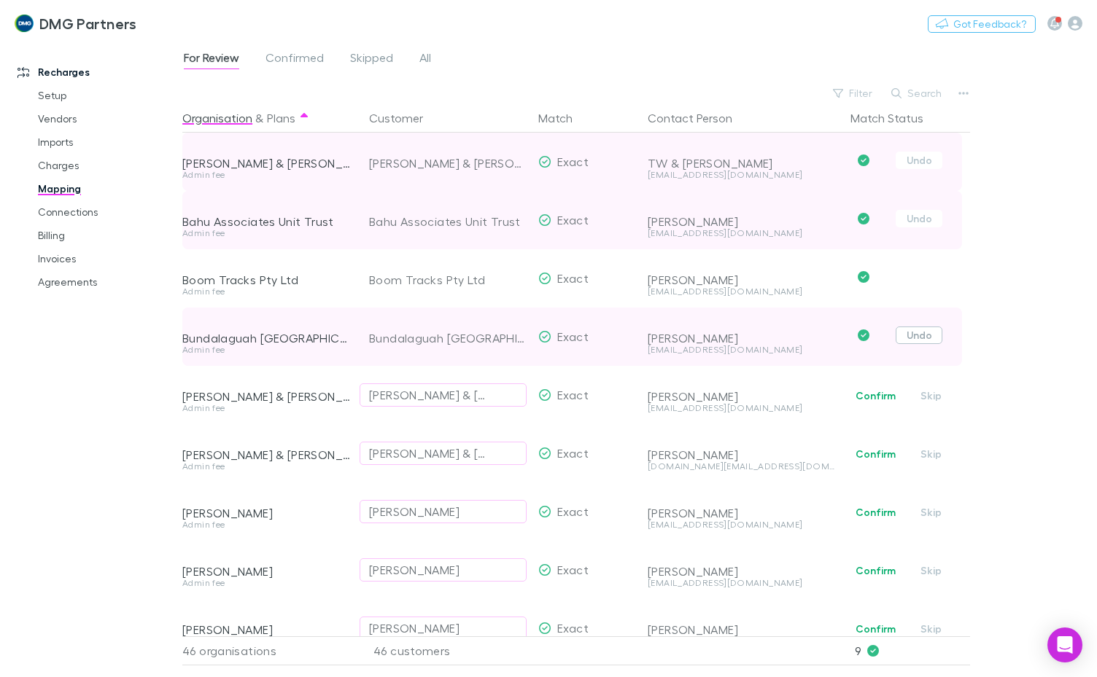
click at [916, 327] on button "Undo" at bounding box center [918, 335] width 47 height 17
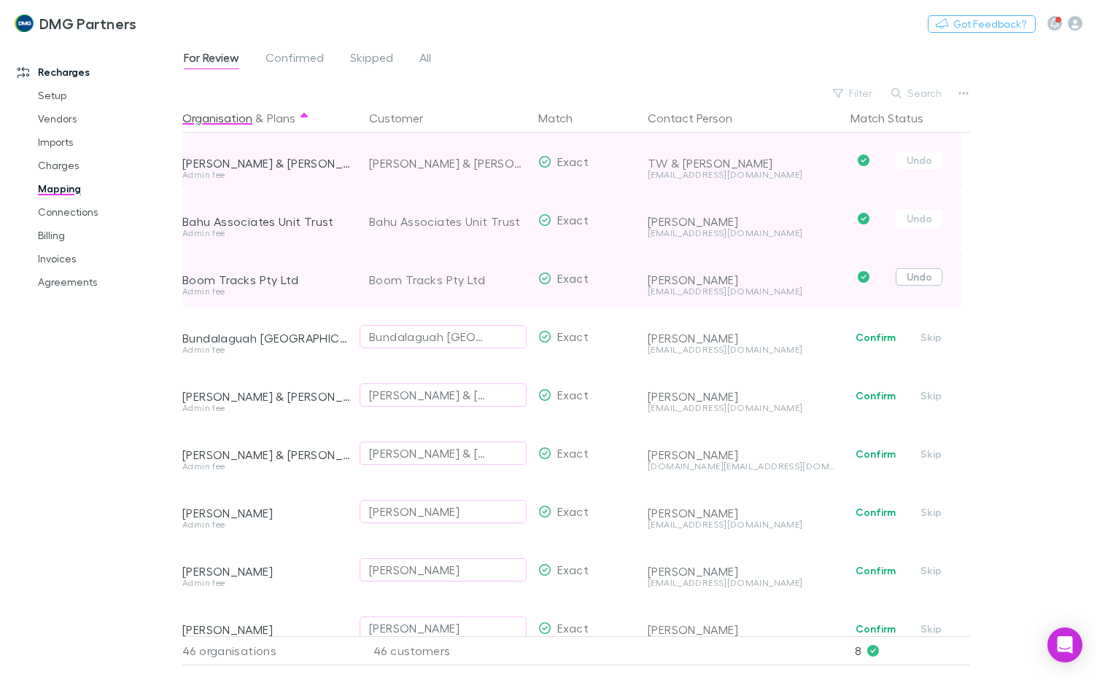
click at [910, 270] on button "Undo" at bounding box center [918, 276] width 47 height 17
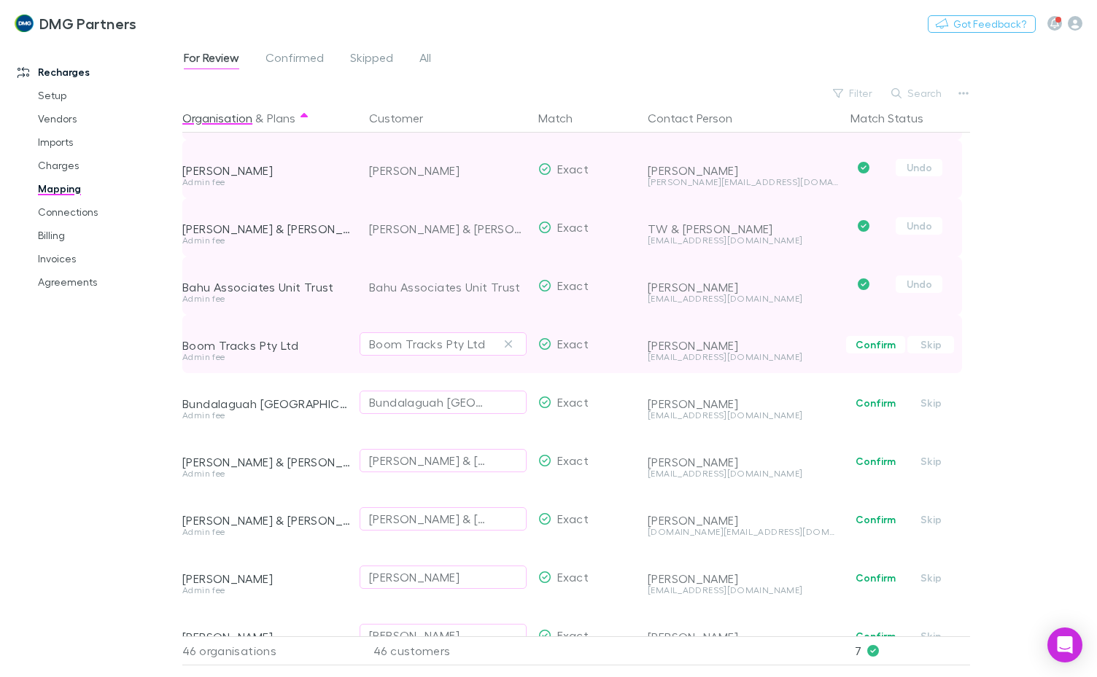
scroll to position [146, 0]
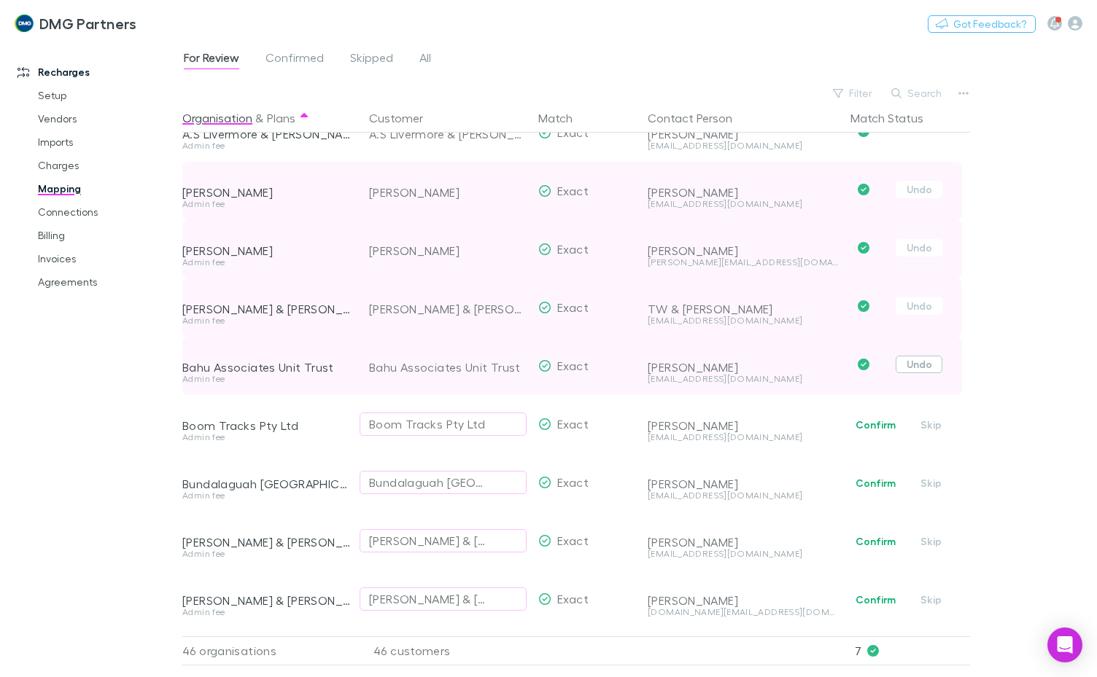
click at [919, 357] on button "Undo" at bounding box center [918, 364] width 47 height 17
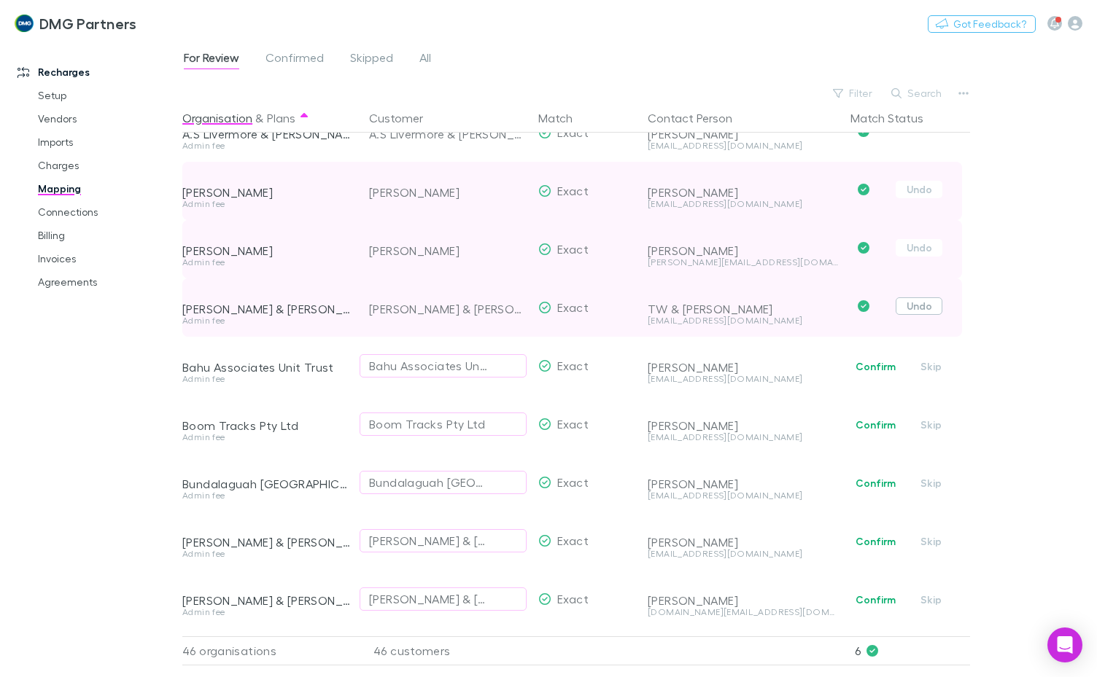
click at [914, 305] on button "Undo" at bounding box center [918, 305] width 47 height 17
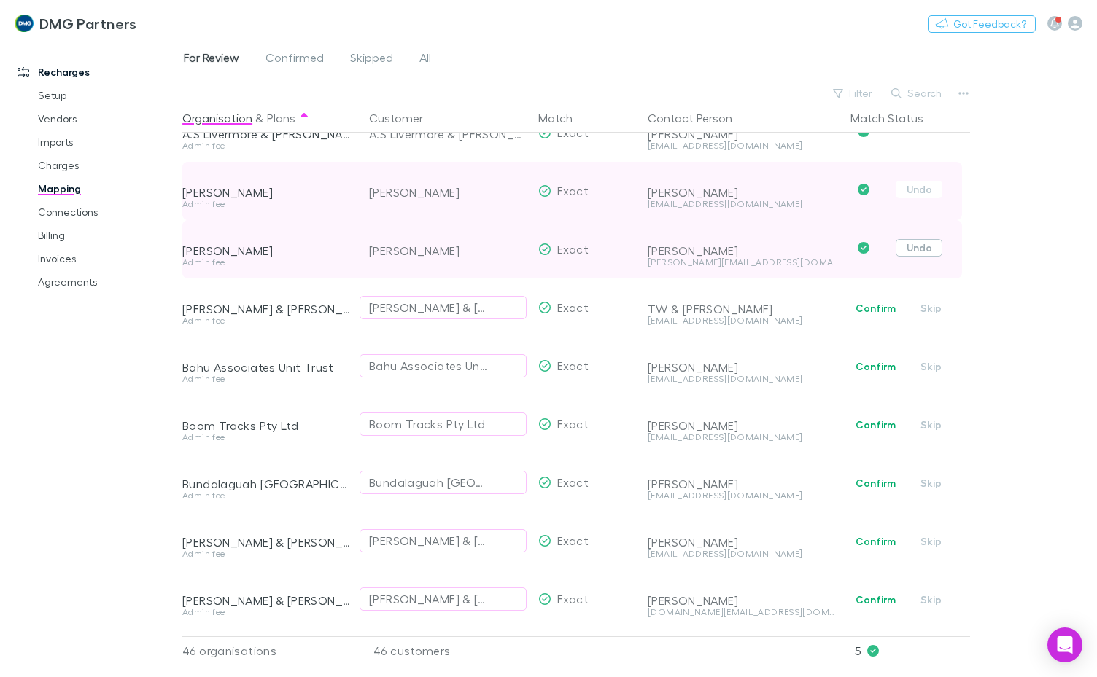
click at [922, 247] on button "Undo" at bounding box center [918, 247] width 47 height 17
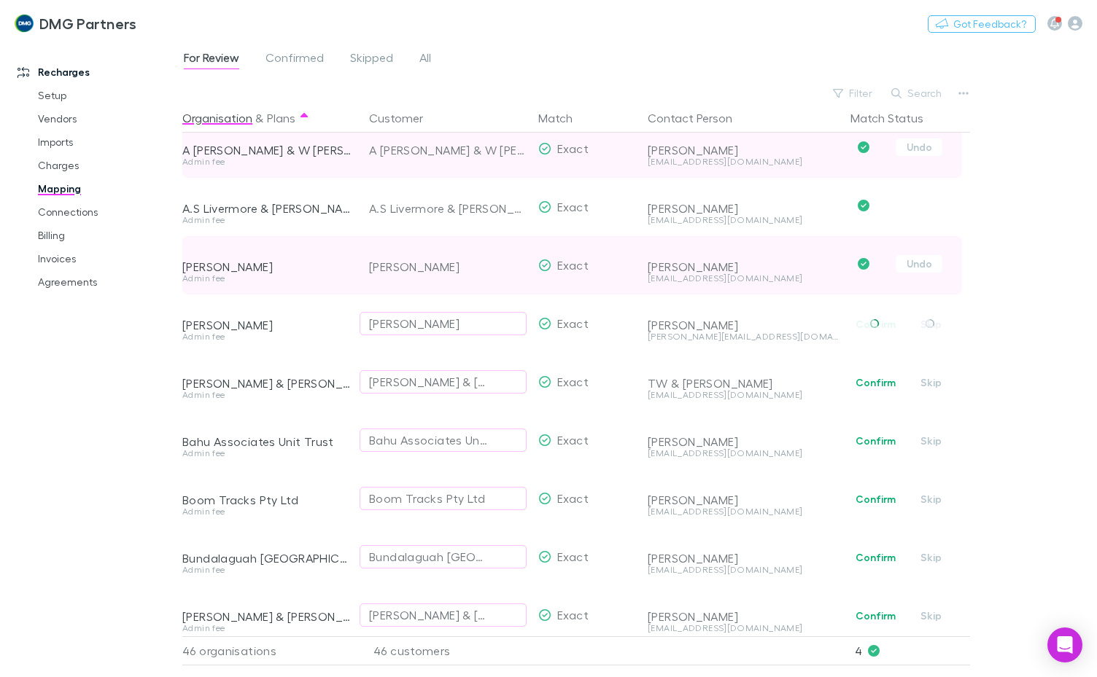
scroll to position [0, 0]
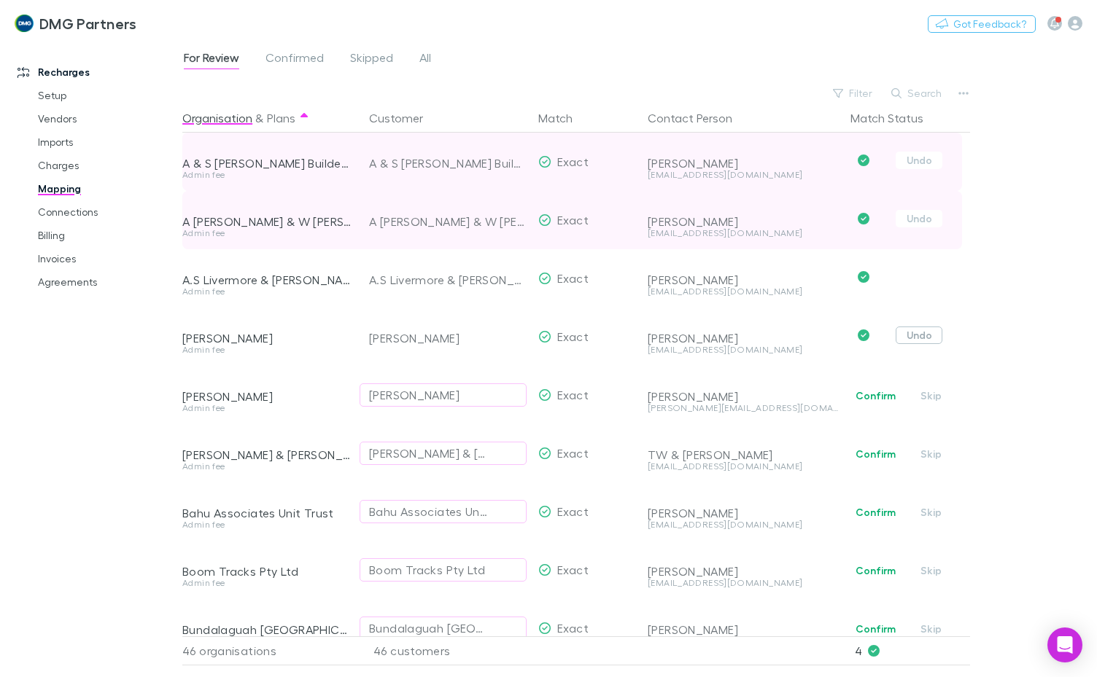
click at [914, 335] on button "Undo" at bounding box center [918, 335] width 47 height 17
click at [916, 280] on button "Undo" at bounding box center [918, 276] width 47 height 17
click at [919, 214] on button "Undo" at bounding box center [918, 218] width 47 height 17
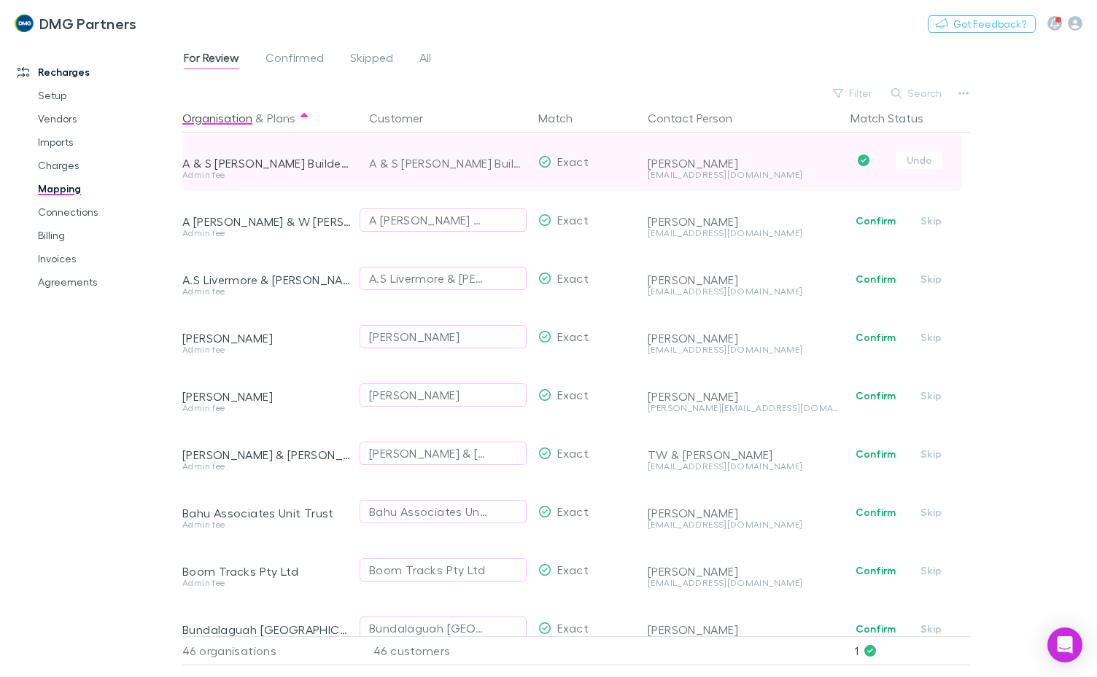
click at [920, 169] on span "Undo" at bounding box center [906, 162] width 125 height 58
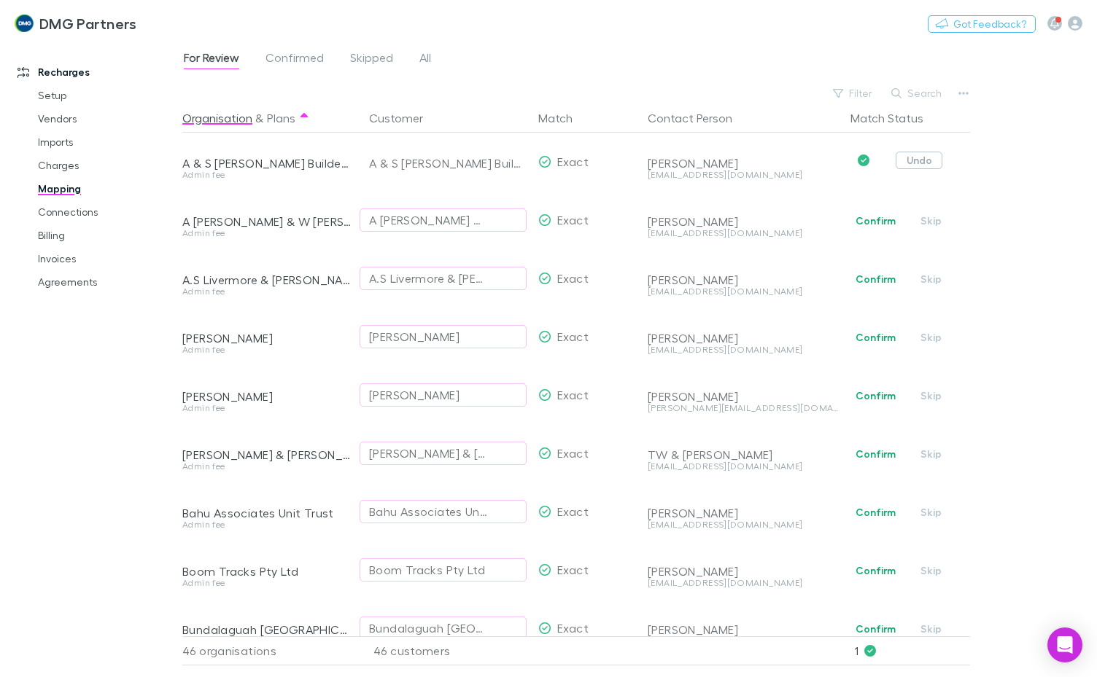
click at [921, 163] on button "Undo" at bounding box center [918, 160] width 47 height 17
